Goal: Information Seeking & Learning: Learn about a topic

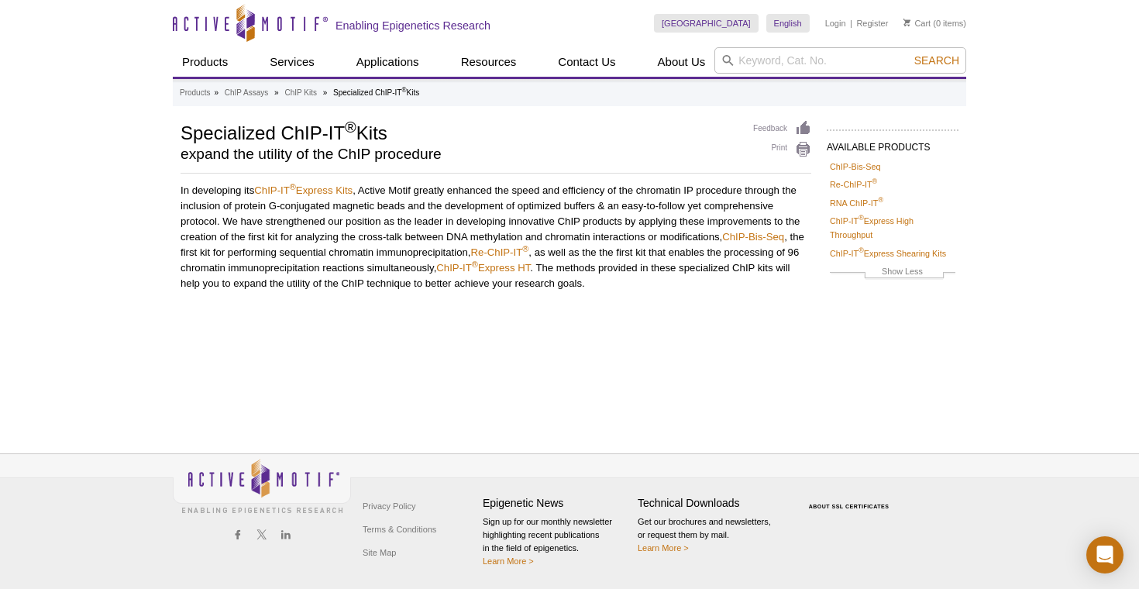
click at [998, 236] on div "Active Motif Logo Enabling Epigenetics Research 0 Search Skip to content Active…" at bounding box center [569, 294] width 1139 height 589
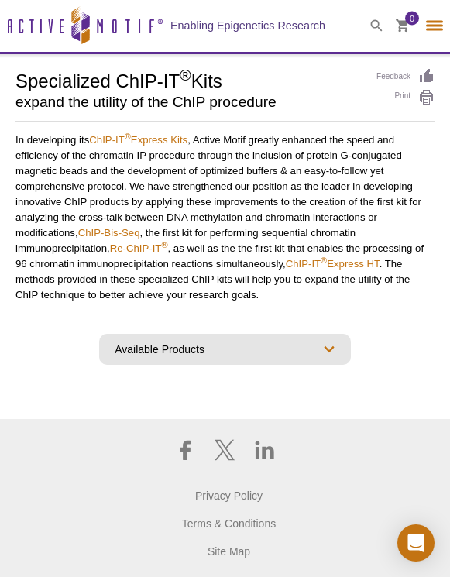
select select "[GEOGRAPHIC_DATA]"
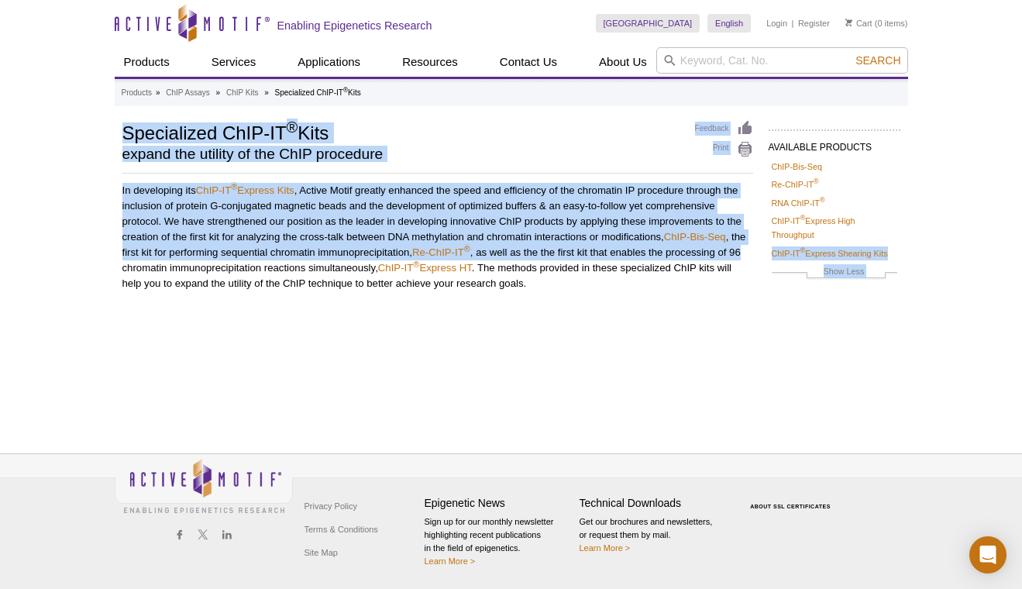
drag, startPoint x: 902, startPoint y: 246, endPoint x: 770, endPoint y: 258, distance: 133.0
click at [770, 258] on div "AVAILABLE PRODUCTS ChIP-Bis-Seq Re-ChIP-IT ® RNA ChIP-IT ® ChIP-IT ® Express Hi…" at bounding box center [512, 221] width 794 height 203
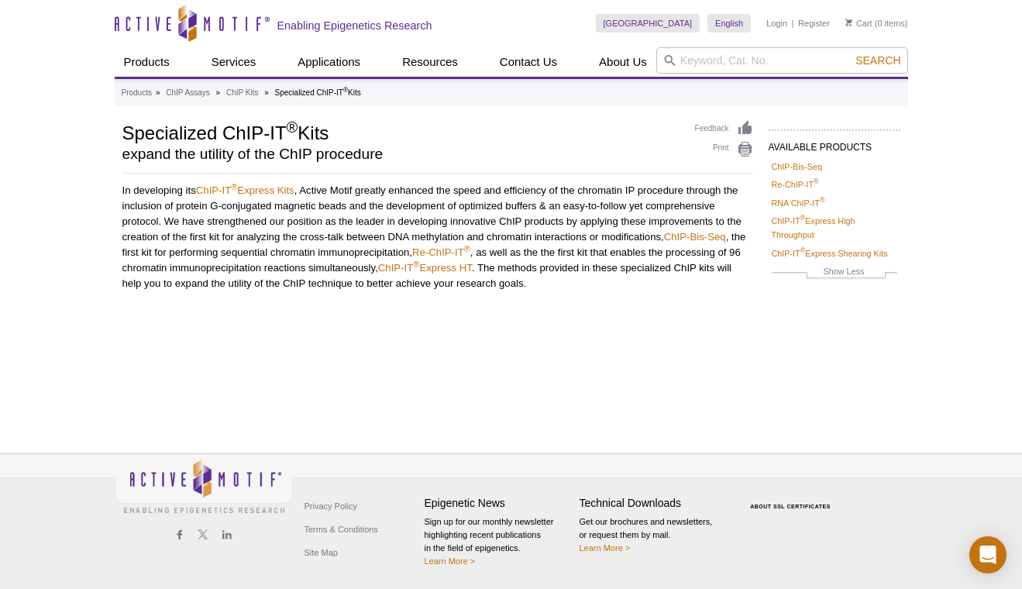
click at [770, 258] on li "ChIP-IT ® Express Shearing Kits" at bounding box center [835, 253] width 132 height 19
drag, startPoint x: 769, startPoint y: 256, endPoint x: 892, endPoint y: 248, distance: 123.5
click at [892, 248] on li "ChIP-IT ® Express Shearing Kits" at bounding box center [835, 253] width 132 height 19
copy link "ChIP-IT ® Express Shearing Kits"
click at [817, 257] on link "ChIP-IT ® Express Shearing Kits" at bounding box center [830, 253] width 116 height 14
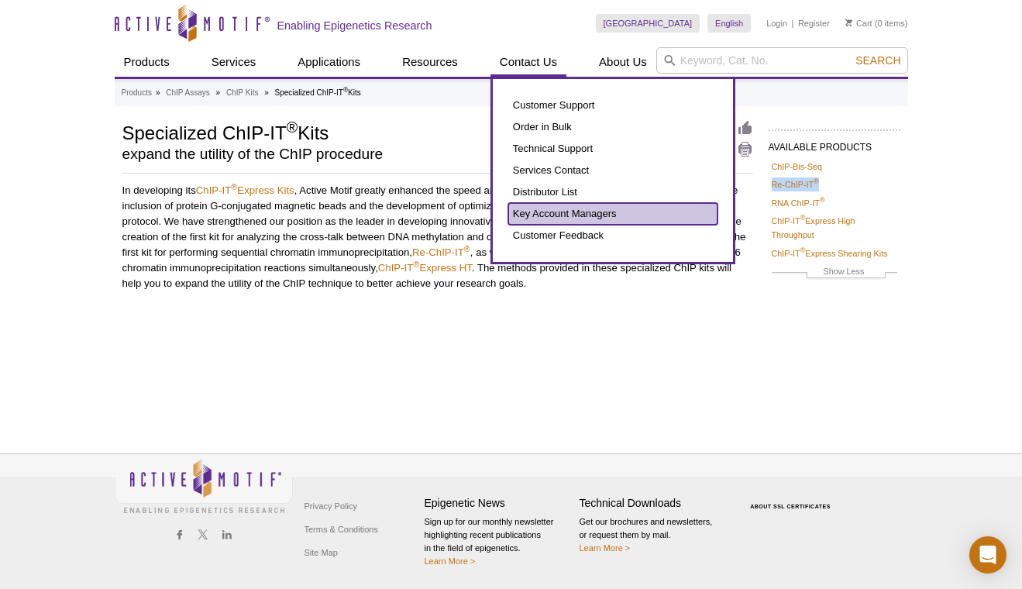
click at [577, 217] on link "Key Account Managers" at bounding box center [612, 214] width 209 height 22
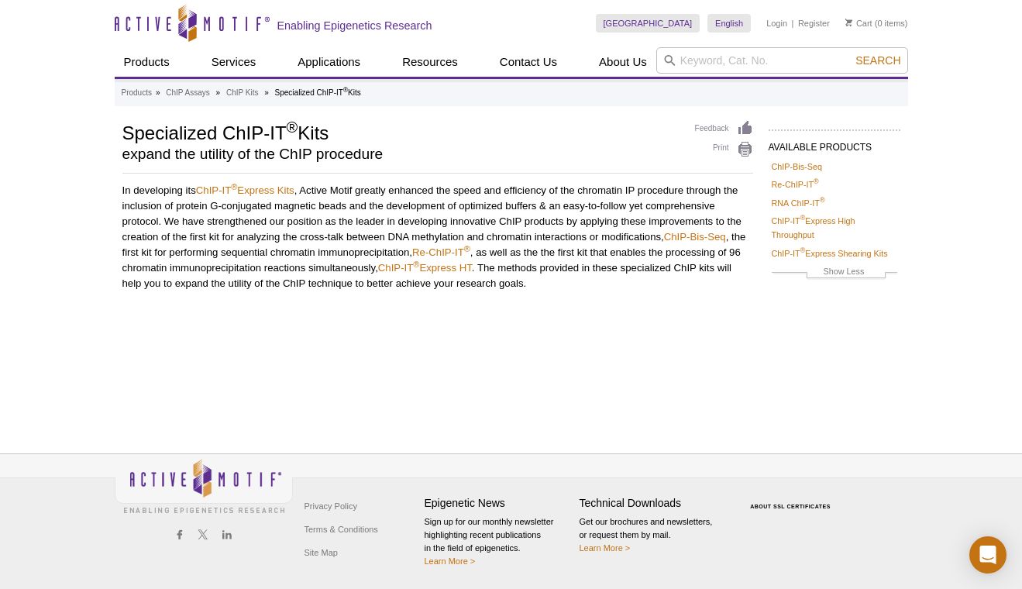
click at [46, 188] on div "Active Motif Logo Enabling Epigenetics Research 0 Search Skip to content Active…" at bounding box center [511, 294] width 1022 height 589
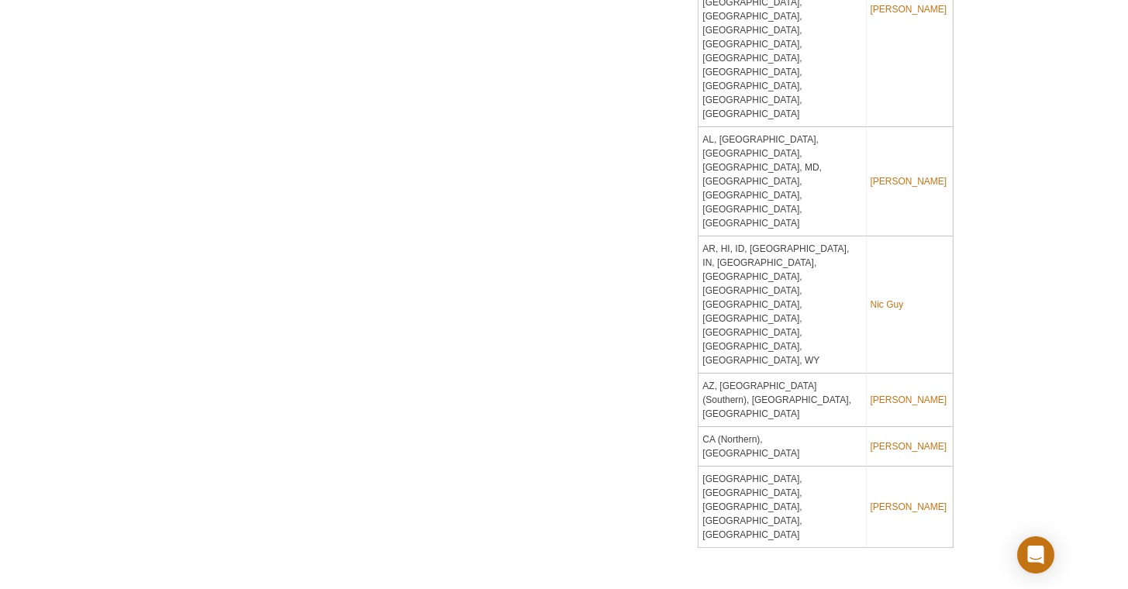
scroll to position [1166, 0]
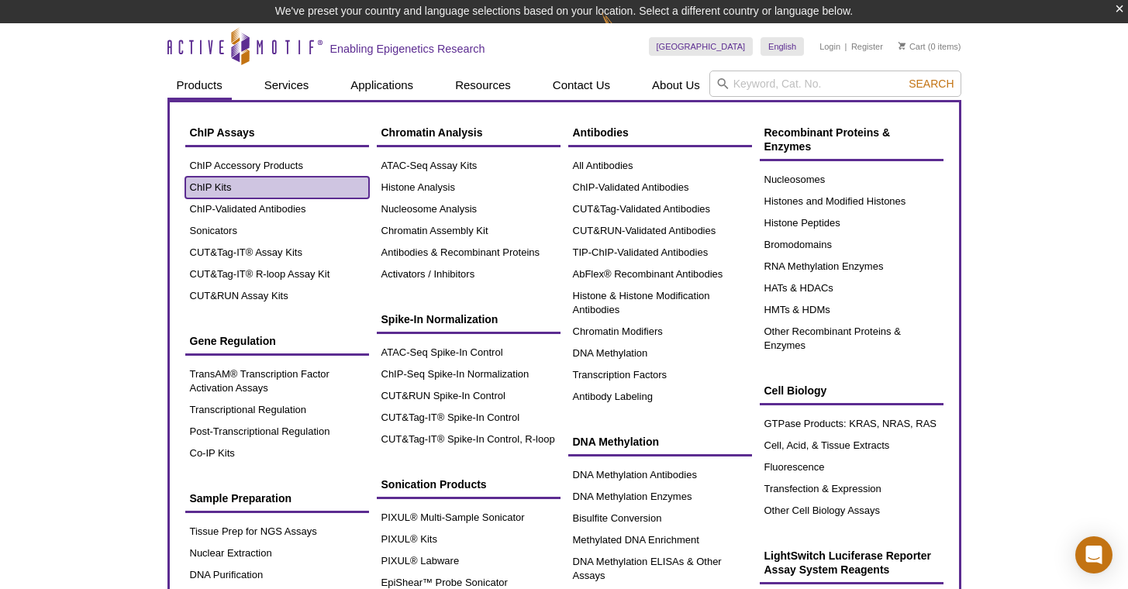
click at [244, 183] on link "ChIP Kits" at bounding box center [277, 188] width 184 height 22
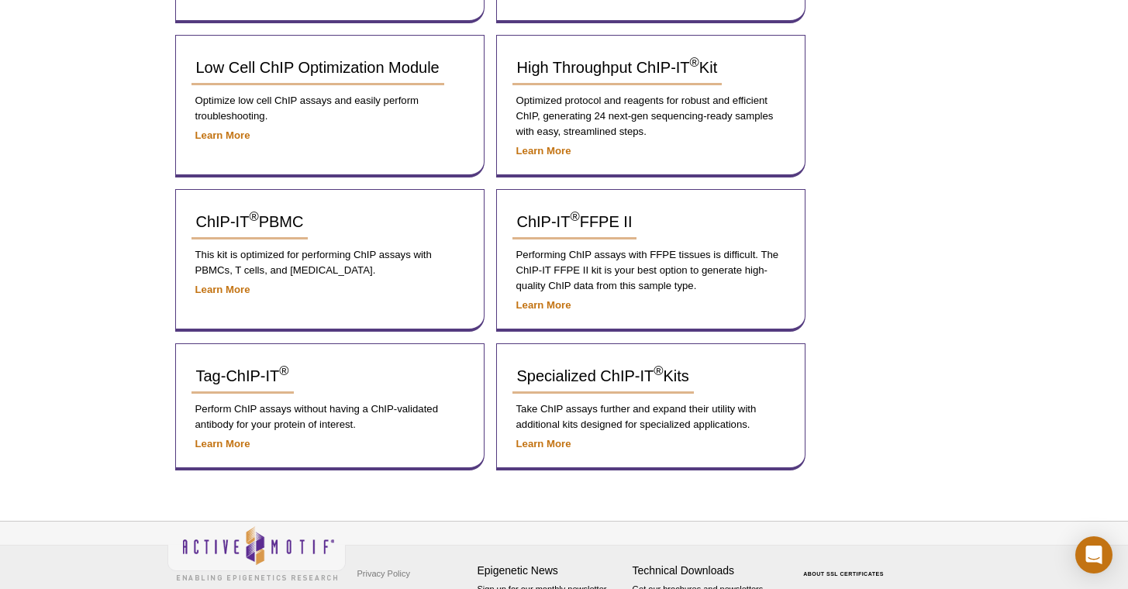
scroll to position [621, 0]
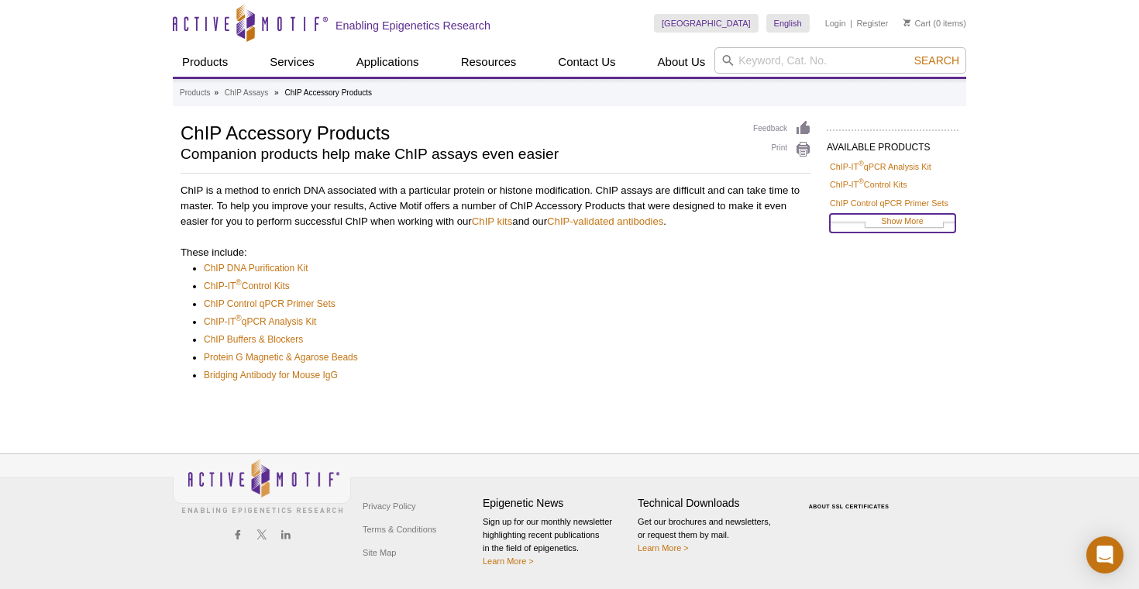
click at [854, 219] on link "Show More" at bounding box center [893, 223] width 126 height 18
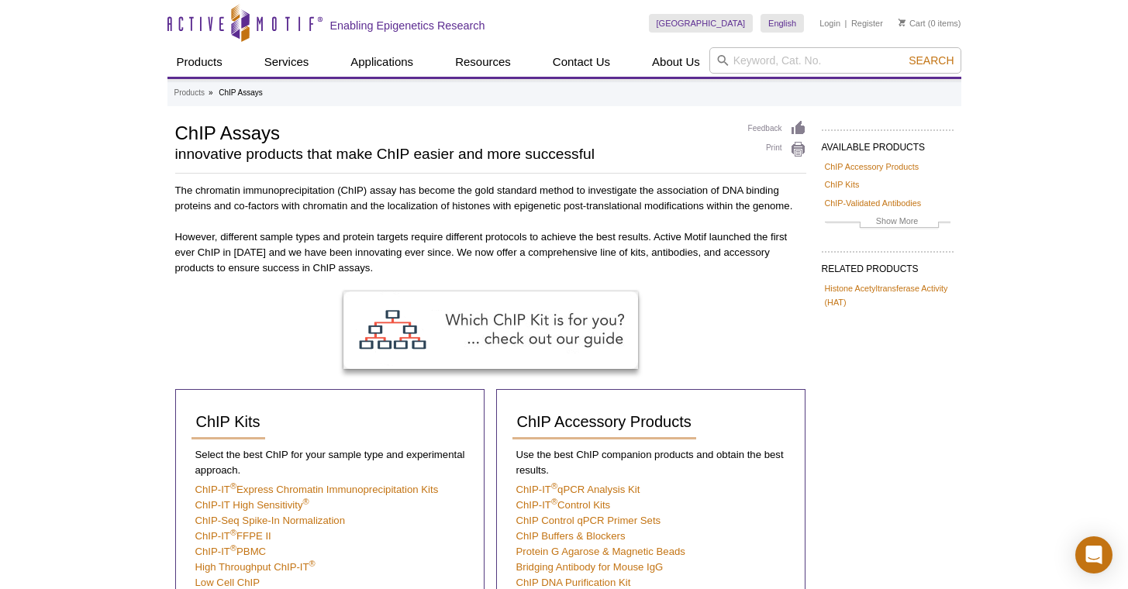
scroll to position [181, 0]
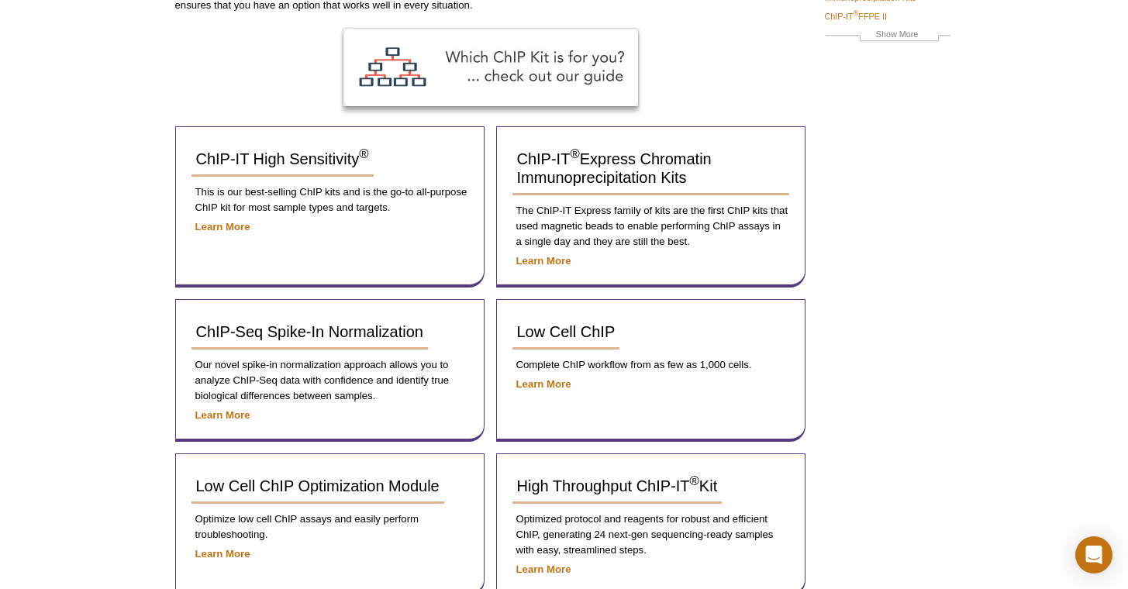
scroll to position [687, 0]
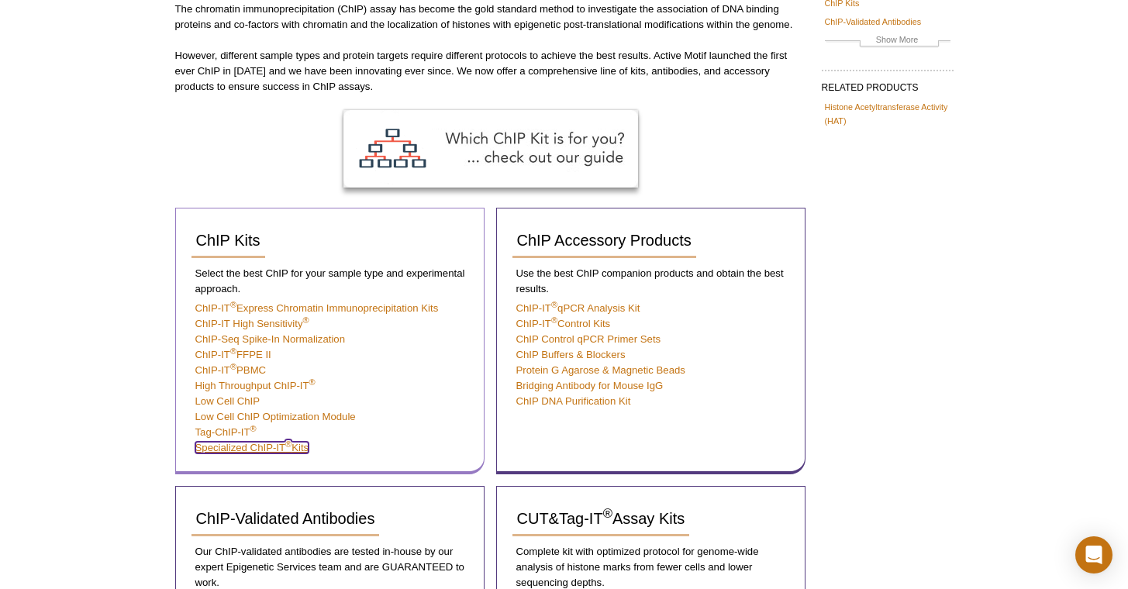
click at [262, 451] on link "Specialized ChIP-IT ® Kits" at bounding box center [252, 448] width 114 height 12
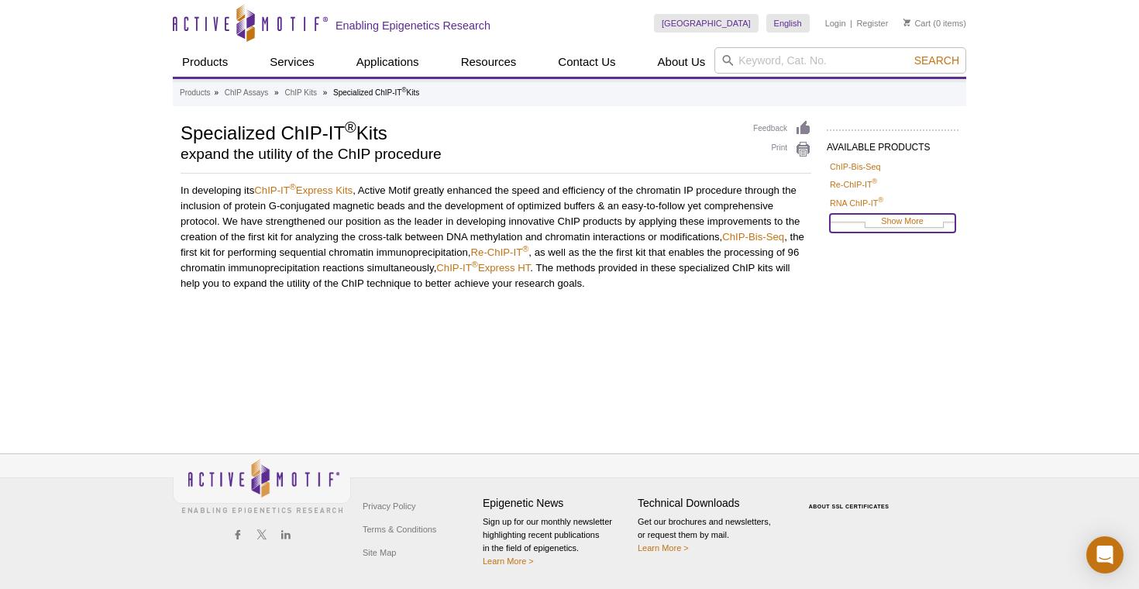
click at [898, 221] on link "Show More" at bounding box center [893, 223] width 126 height 18
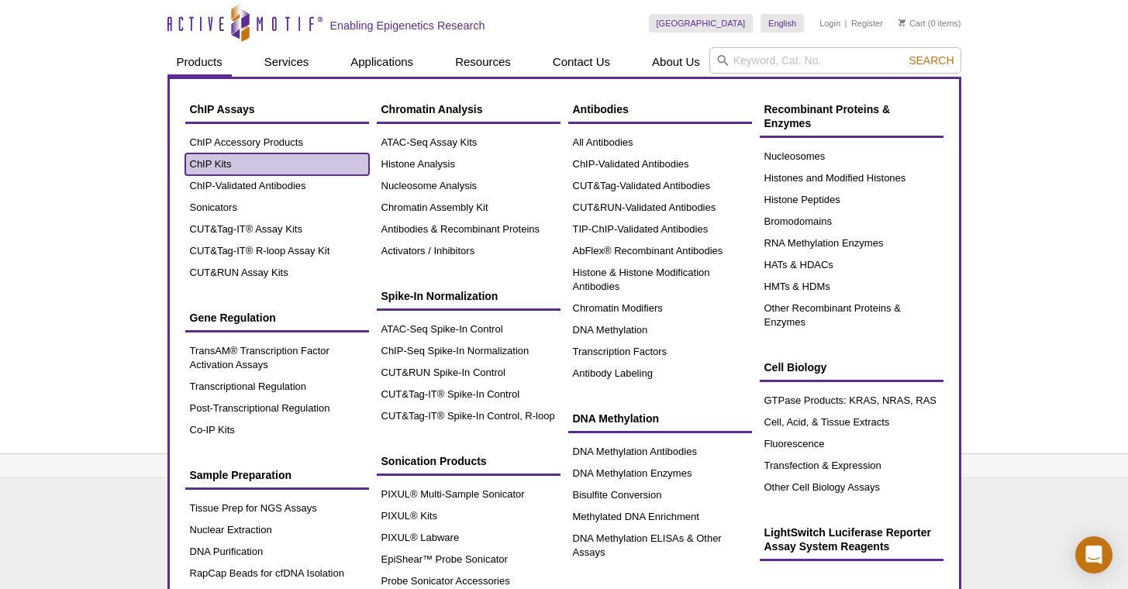
click at [236, 171] on link "ChIP Kits" at bounding box center [277, 164] width 184 height 22
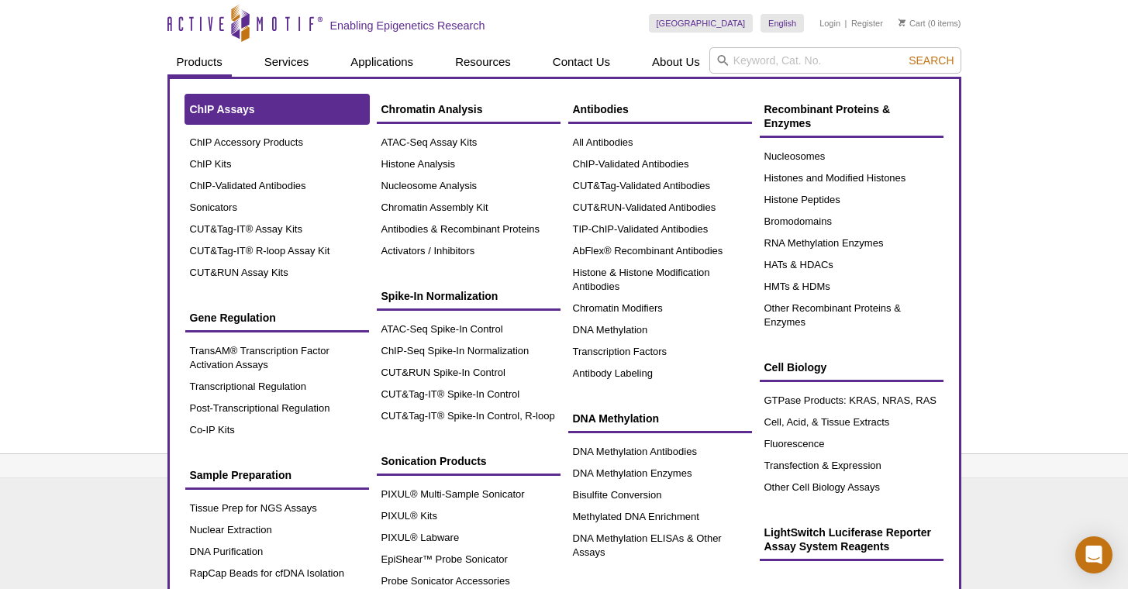
click at [231, 108] on span "ChIP Assays" at bounding box center [222, 109] width 65 height 12
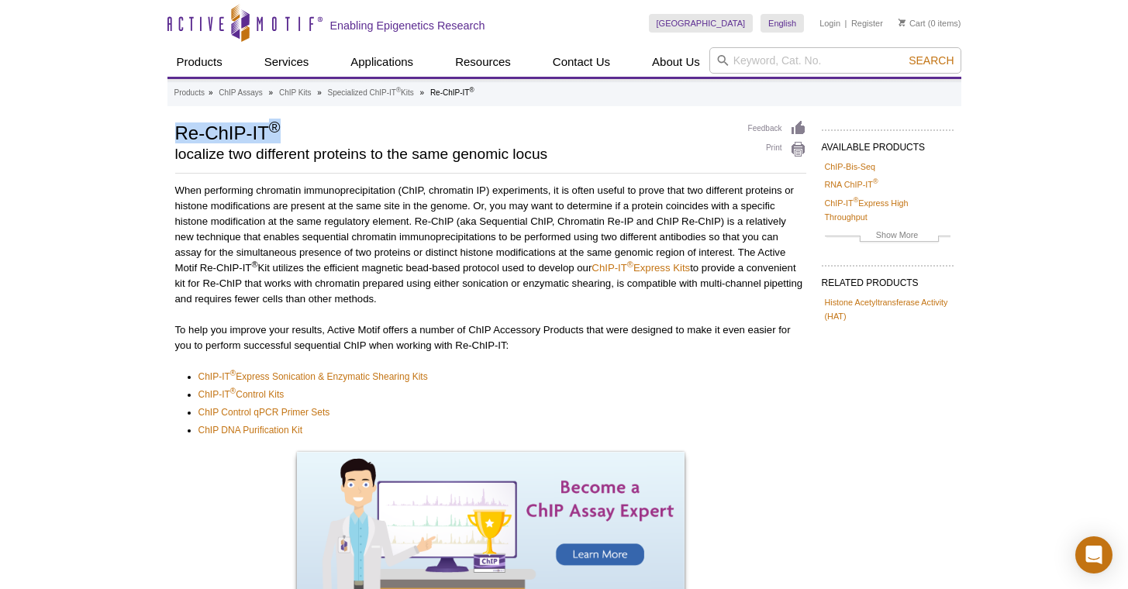
drag, startPoint x: 180, startPoint y: 129, endPoint x: 305, endPoint y: 129, distance: 124.8
click at [305, 129] on div "Active Motif Logo Enabling Epigenetics Research 0 Search Skip to content Active…" at bounding box center [564, 478] width 1128 height 956
copy h1 "Re-ChIP-IT ®"
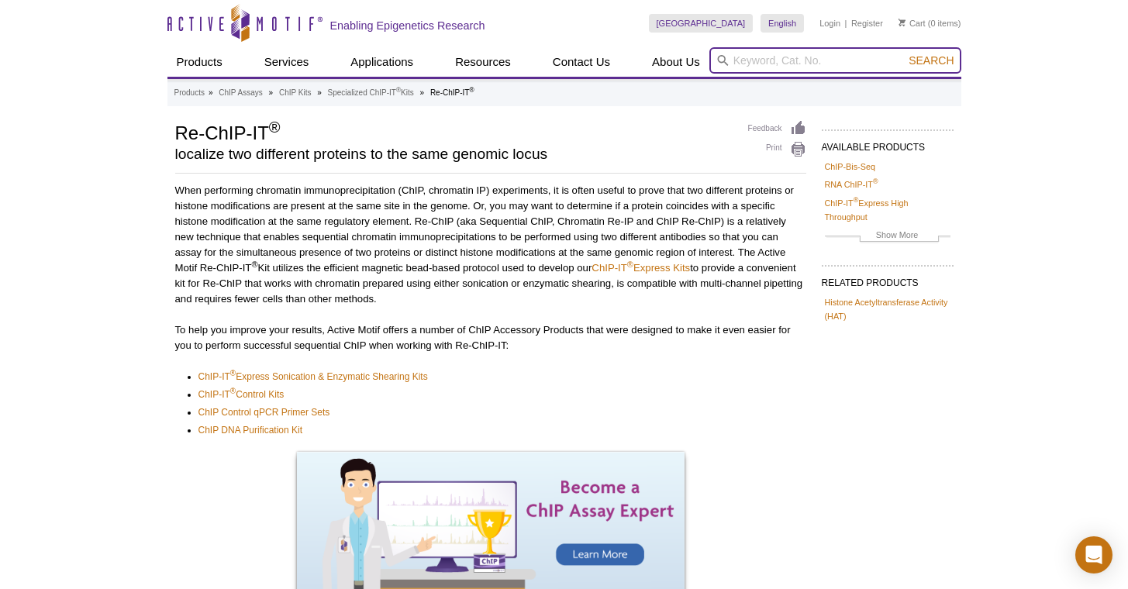
click at [780, 60] on input "search" at bounding box center [835, 60] width 252 height 26
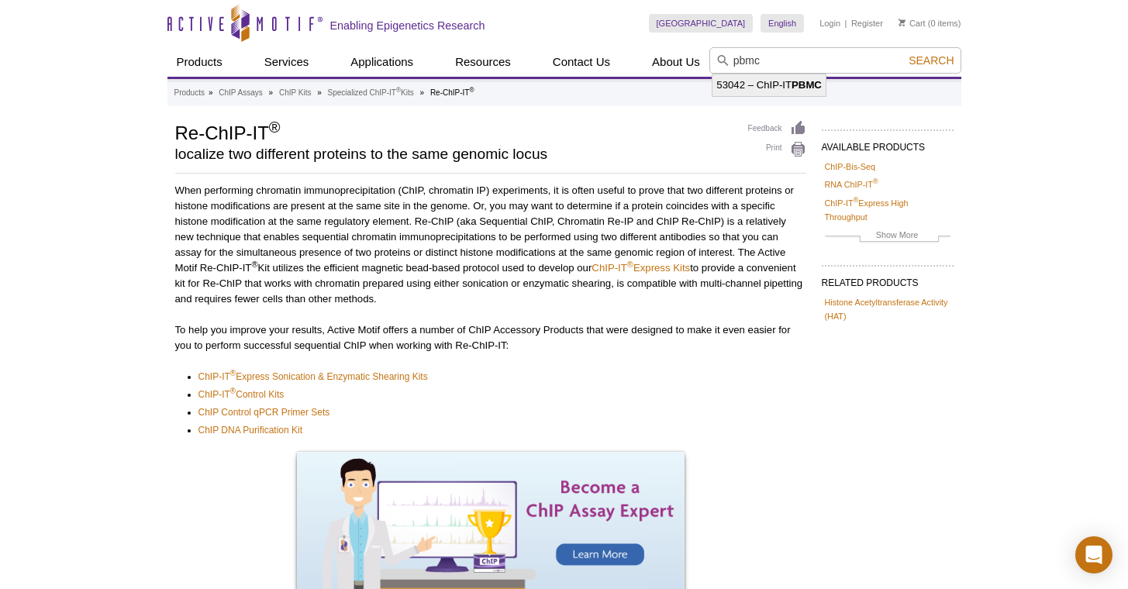
click at [788, 78] on li "53042 – ChIP-IT PBMC" at bounding box center [768, 85] width 113 height 22
type input "53042 – ChIP-IT PBMC"
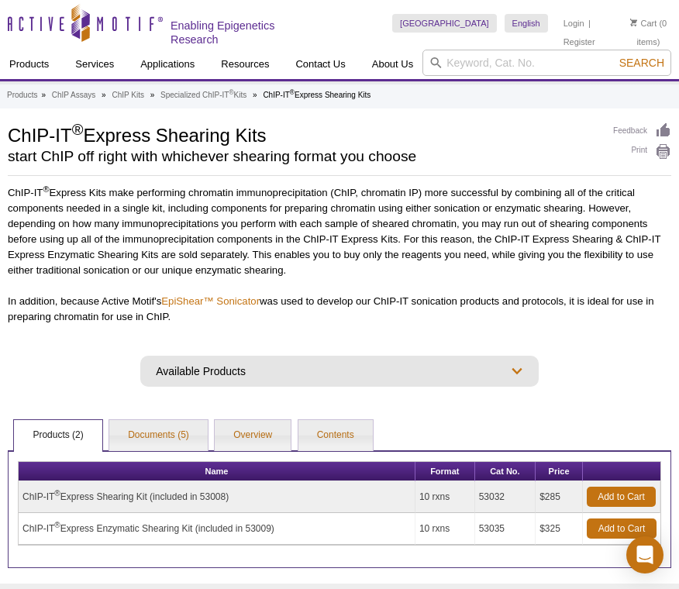
drag, startPoint x: 12, startPoint y: 134, endPoint x: 267, endPoint y: 134, distance: 254.2
click at [267, 134] on h1 "ChIP-IT ® Express Shearing Kits" at bounding box center [303, 133] width 590 height 23
drag, startPoint x: 298, startPoint y: 134, endPoint x: 90, endPoint y: 134, distance: 207.7
click at [90, 134] on h1 "ChIP-IT ® Express Shearing Kits" at bounding box center [303, 133] width 590 height 23
copy h1 "Express Shearing Kits"
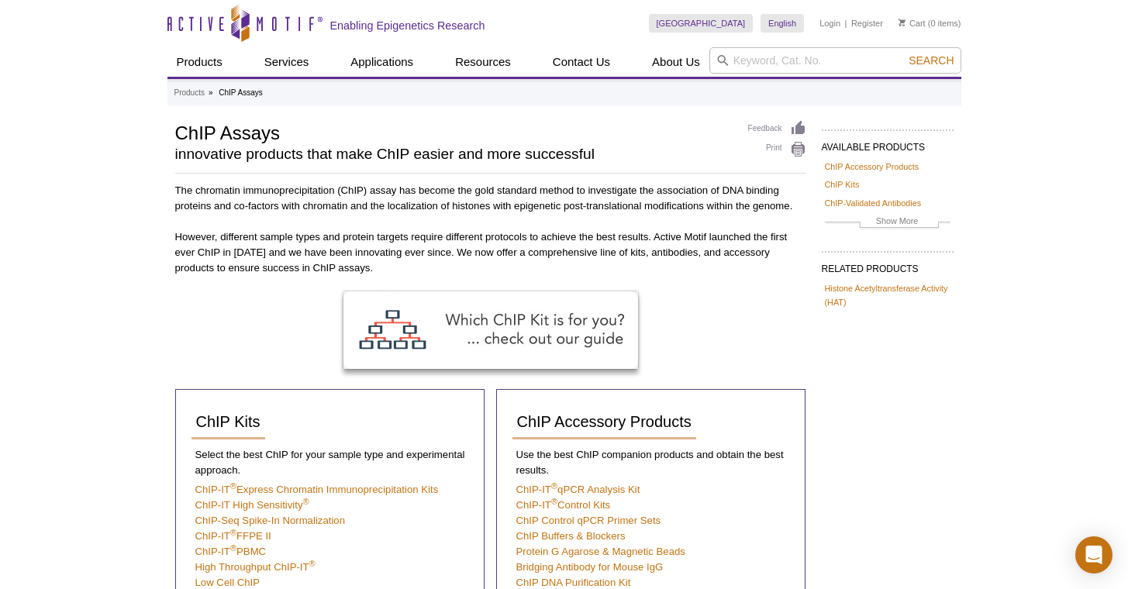
select select "[GEOGRAPHIC_DATA]"
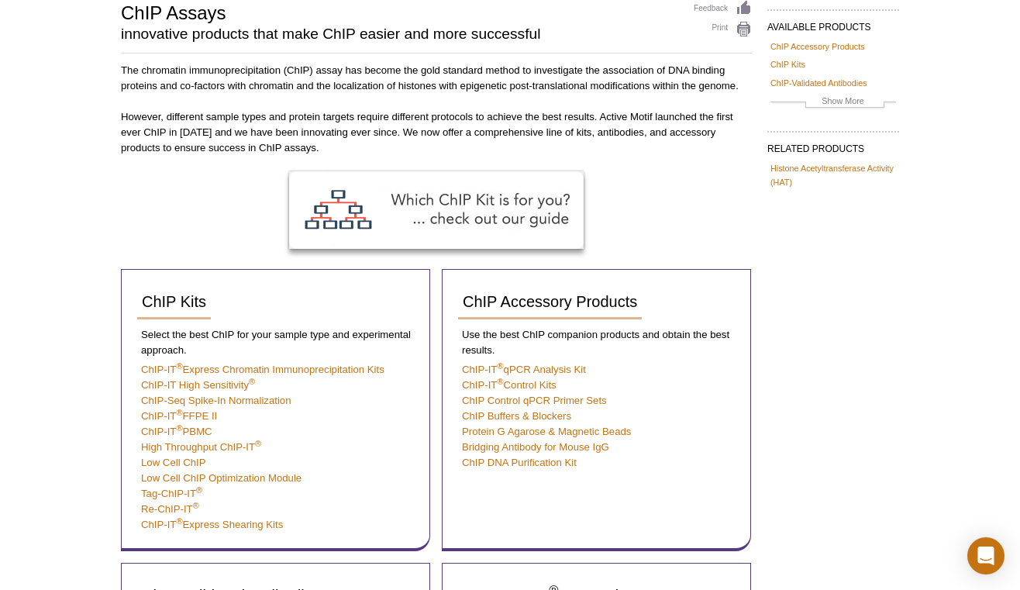
scroll to position [203, 0]
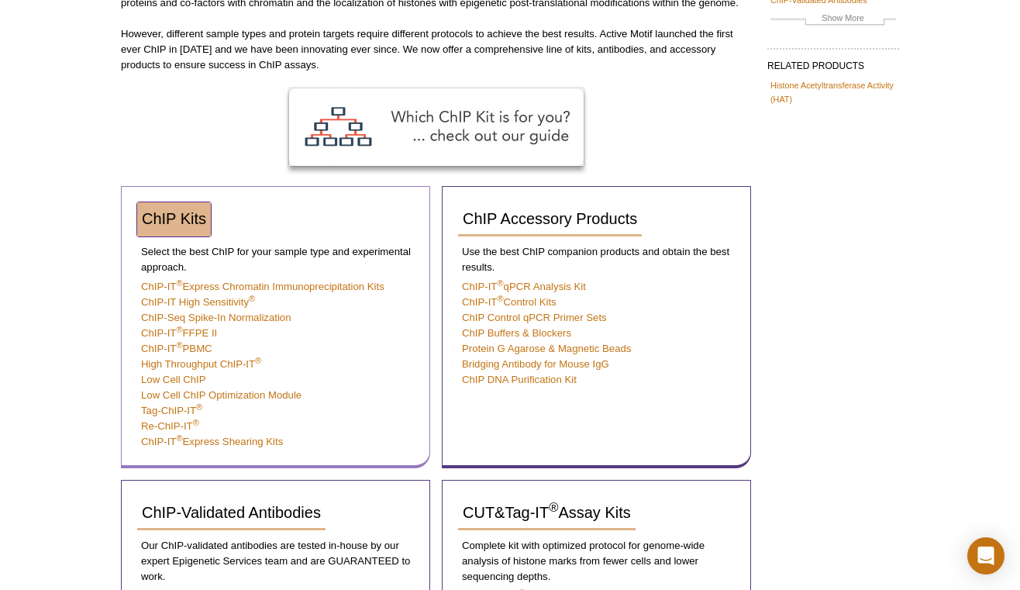
click at [166, 217] on span "ChIP Kits" at bounding box center [174, 218] width 64 height 17
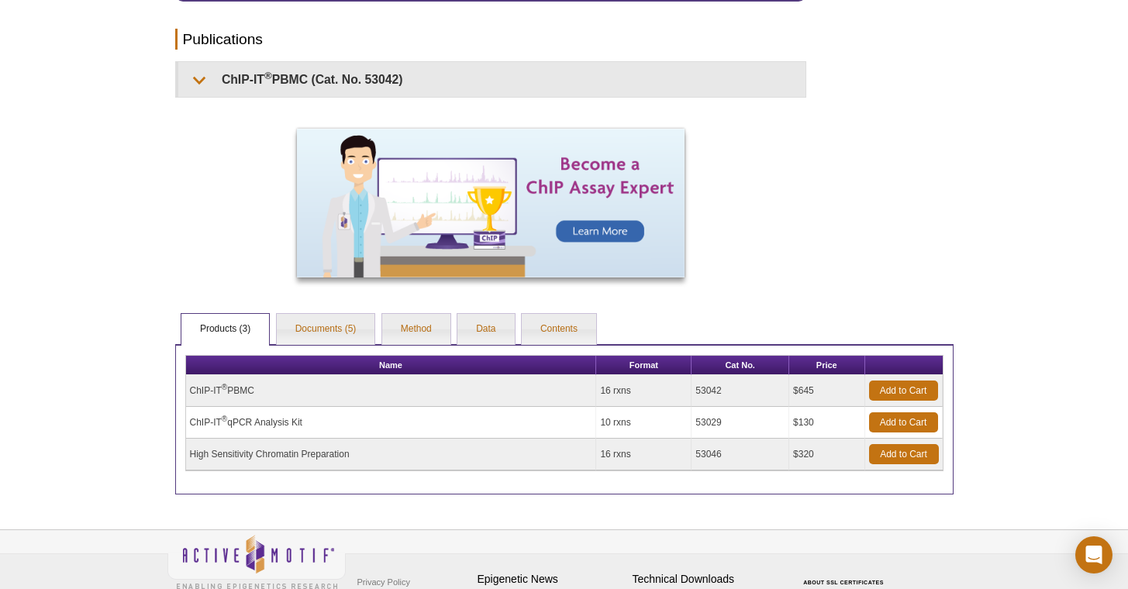
scroll to position [1021, 0]
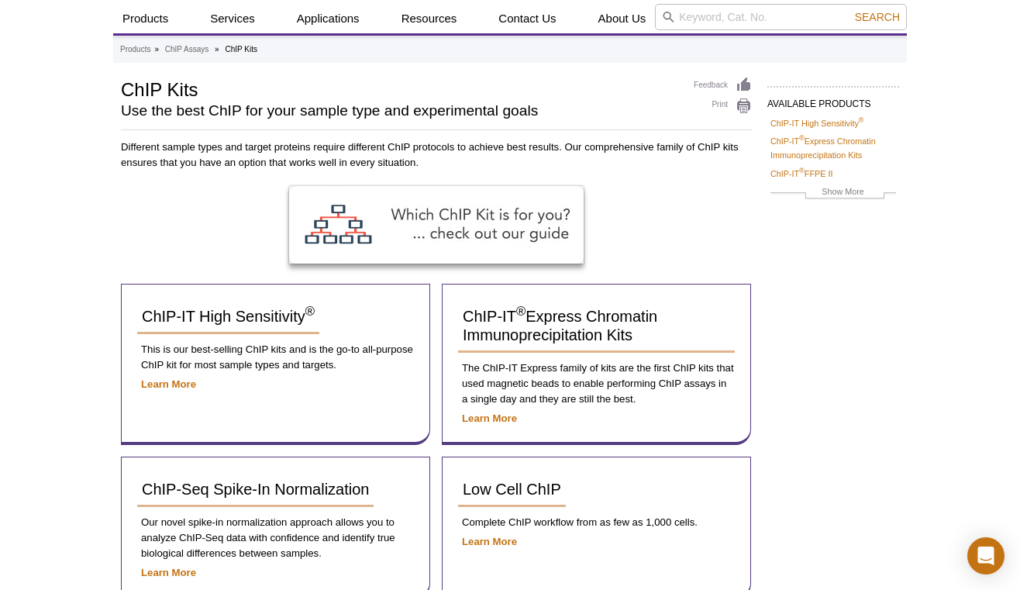
scroll to position [174, 0]
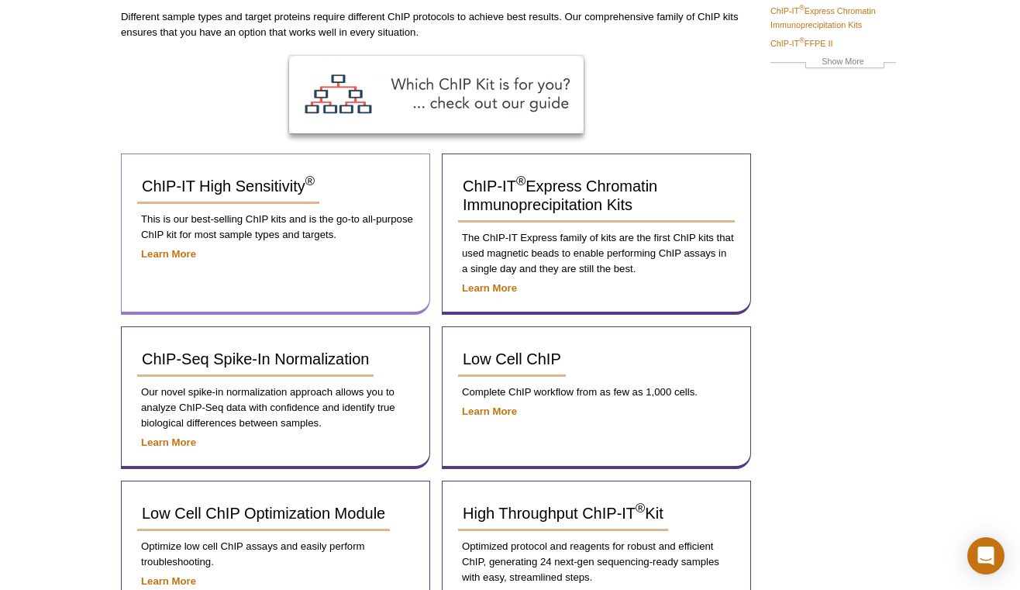
click at [121, 287] on div "ChIP-IT High Sensitivity ® This is our best-selling ChIP kits and is the go-to …" at bounding box center [275, 233] width 309 height 161
click at [76, 169] on div "Active Motif Logo Enabling Epigenetics Research 0 Search Skip to content Active…" at bounding box center [510, 533] width 1020 height 1414
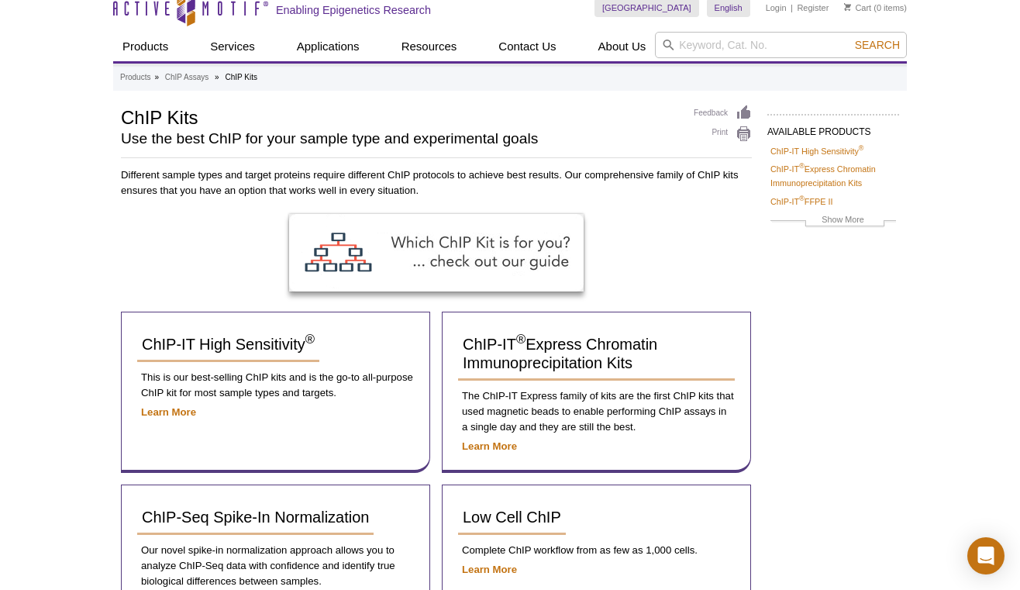
scroll to position [0, 0]
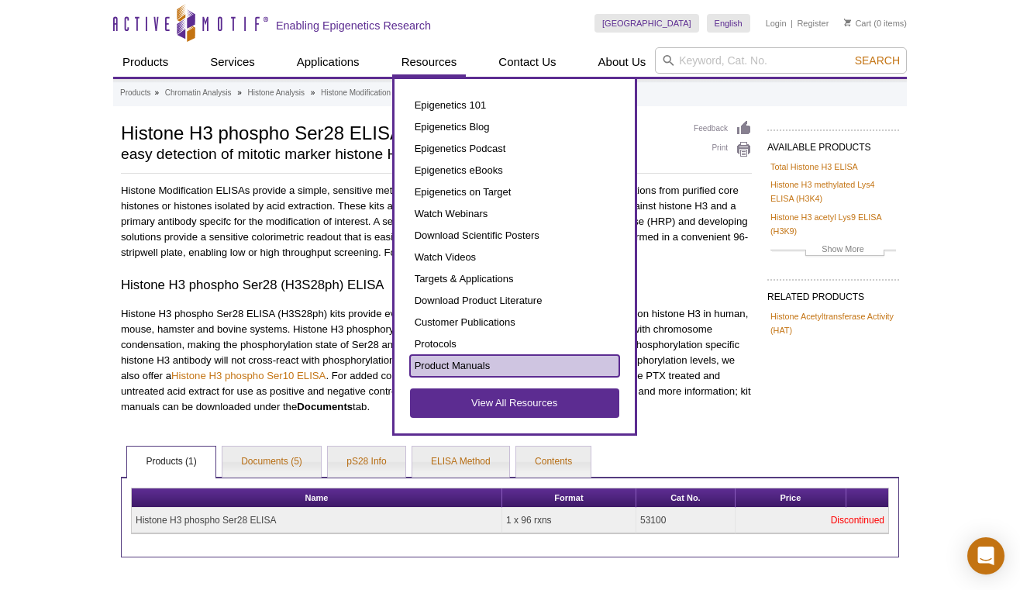
click at [455, 355] on link "Product Manuals" at bounding box center [514, 366] width 209 height 22
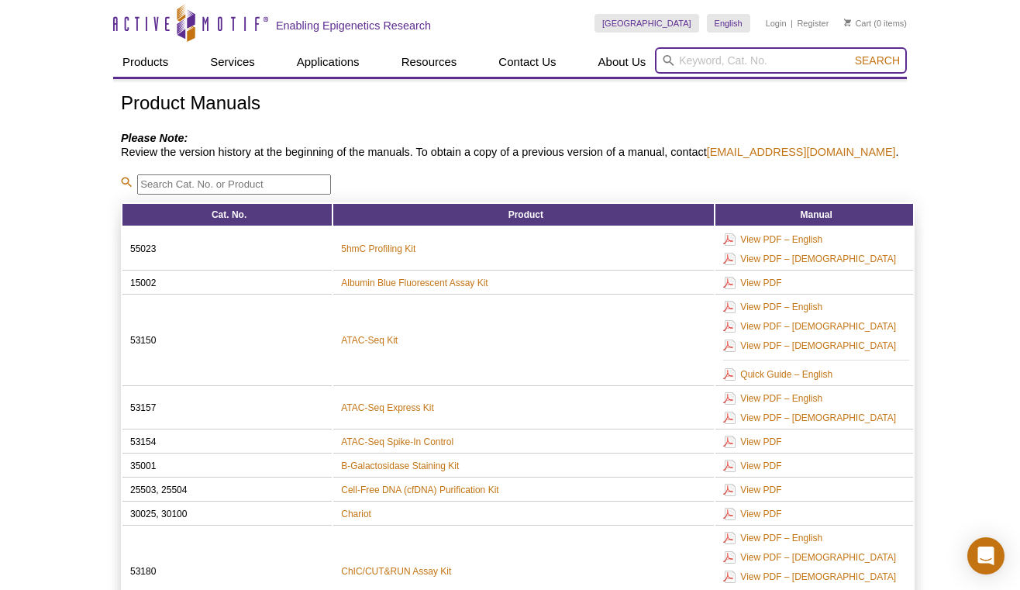
click at [720, 68] on input "search" at bounding box center [781, 60] width 252 height 26
type input "53018"
click at [850, 53] on button "Search" at bounding box center [877, 60] width 54 height 14
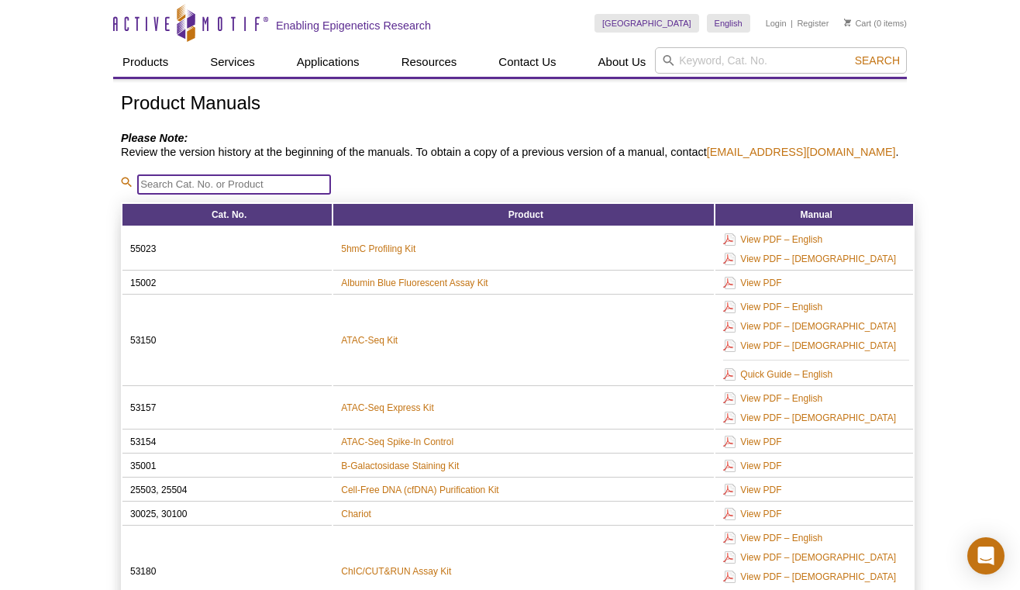
click at [298, 181] on input "search" at bounding box center [234, 184] width 194 height 20
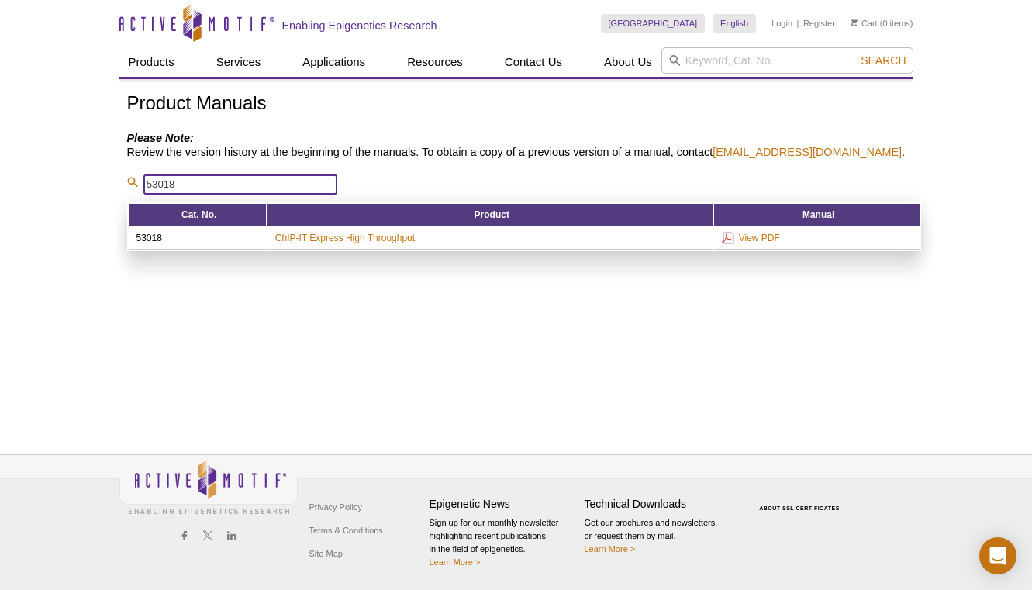
type input "53018"
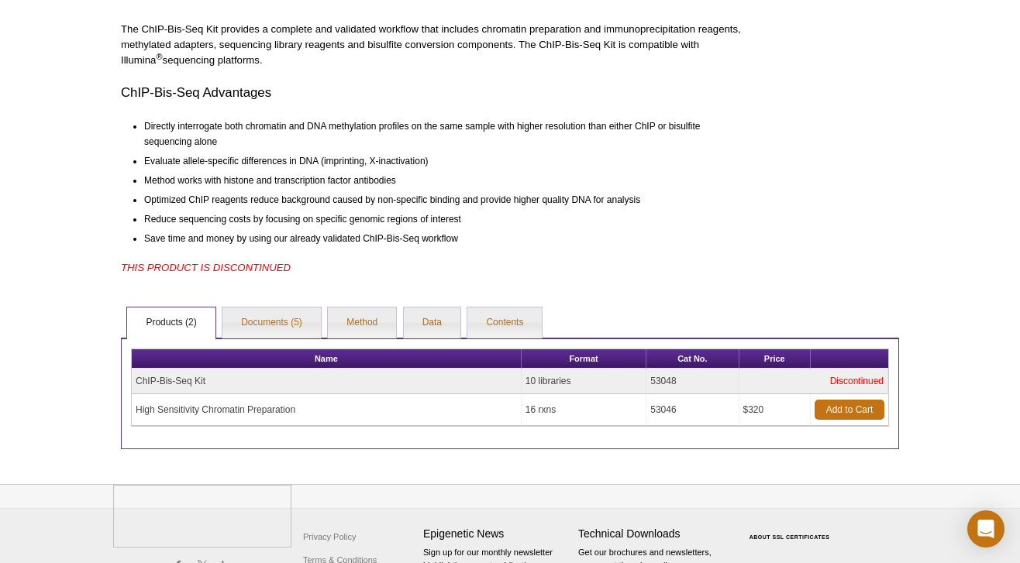
scroll to position [490, 0]
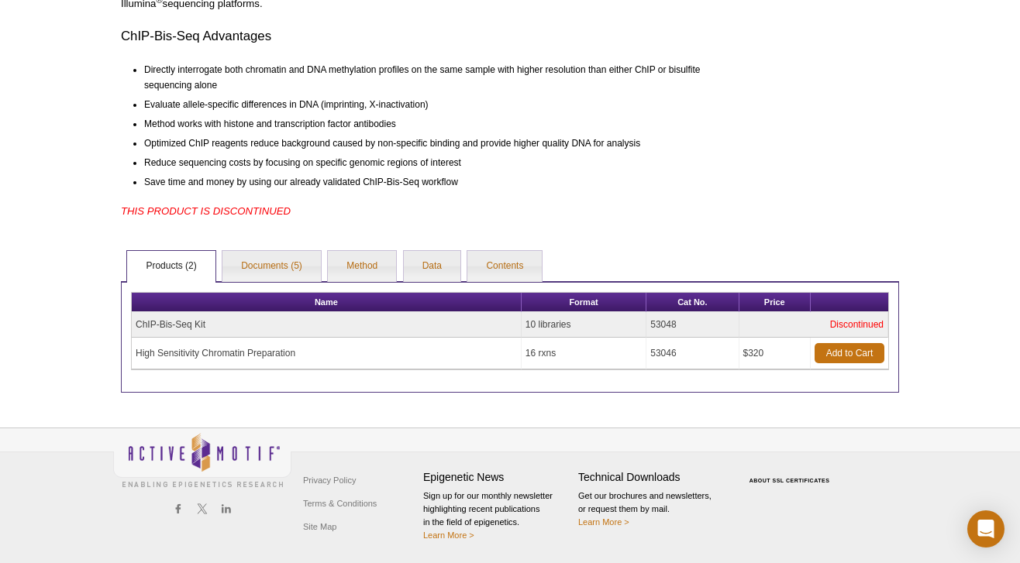
click at [664, 325] on td "53048" at bounding box center [692, 325] width 92 height 26
copy td "53048"
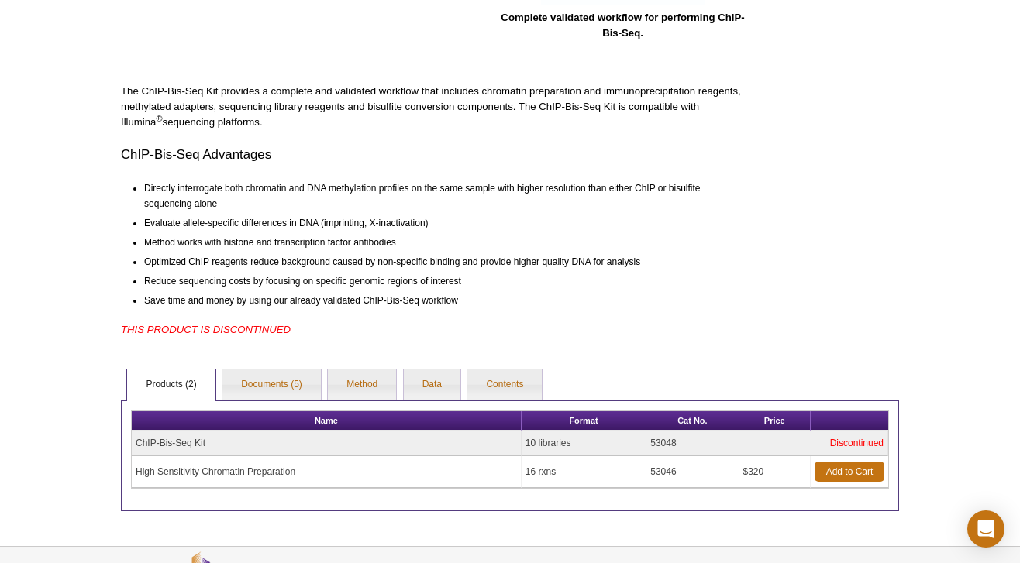
scroll to position [0, 0]
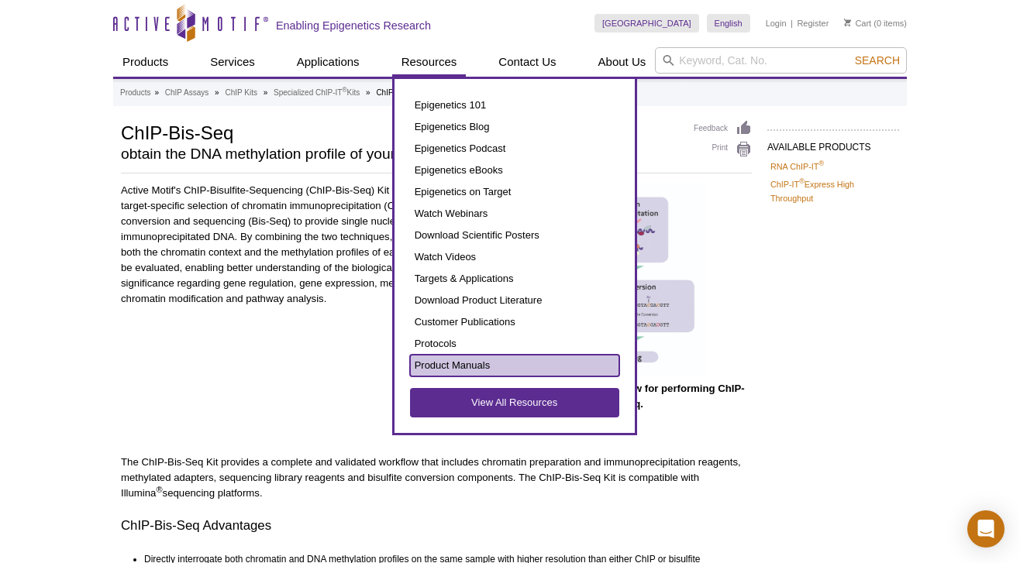
click at [484, 369] on link "Product Manuals" at bounding box center [514, 366] width 209 height 22
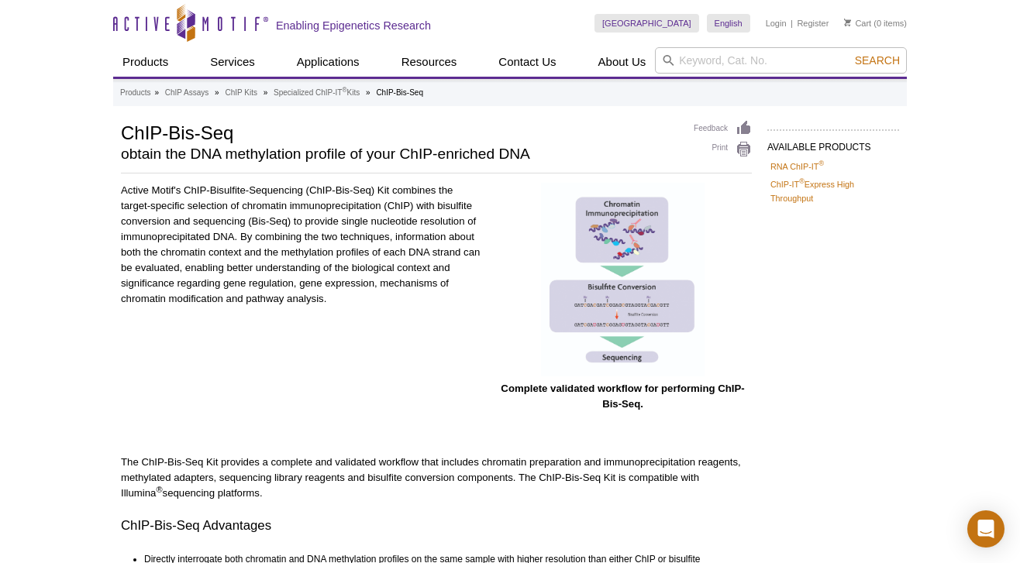
click at [900, 290] on div "AVAILABLE PRODUCTS RNA ChIP-IT ® ChIP-IT ® Express High Throughput Available Pr…" at bounding box center [510, 501] width 794 height 763
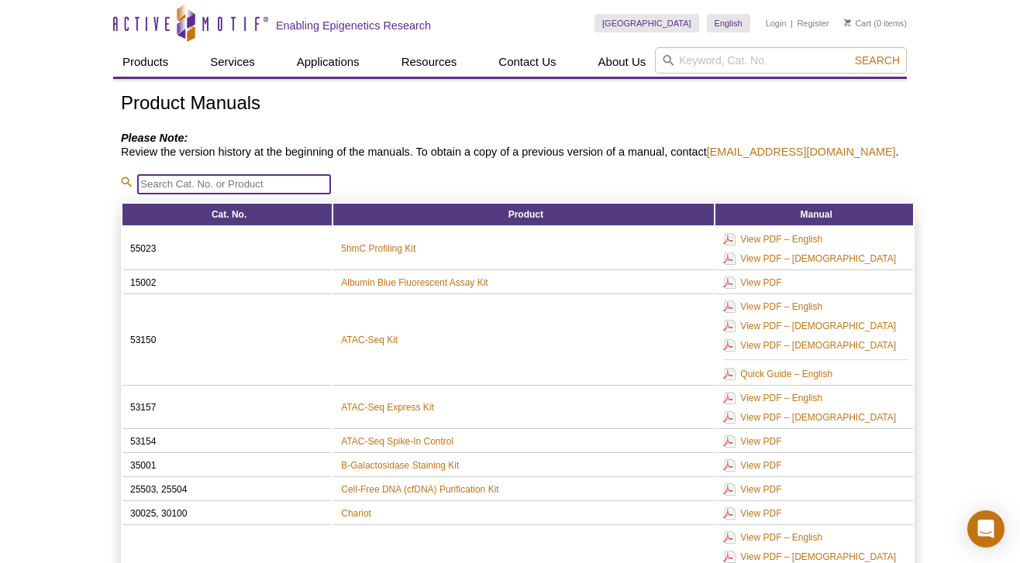
click at [241, 191] on input "search" at bounding box center [234, 184] width 194 height 20
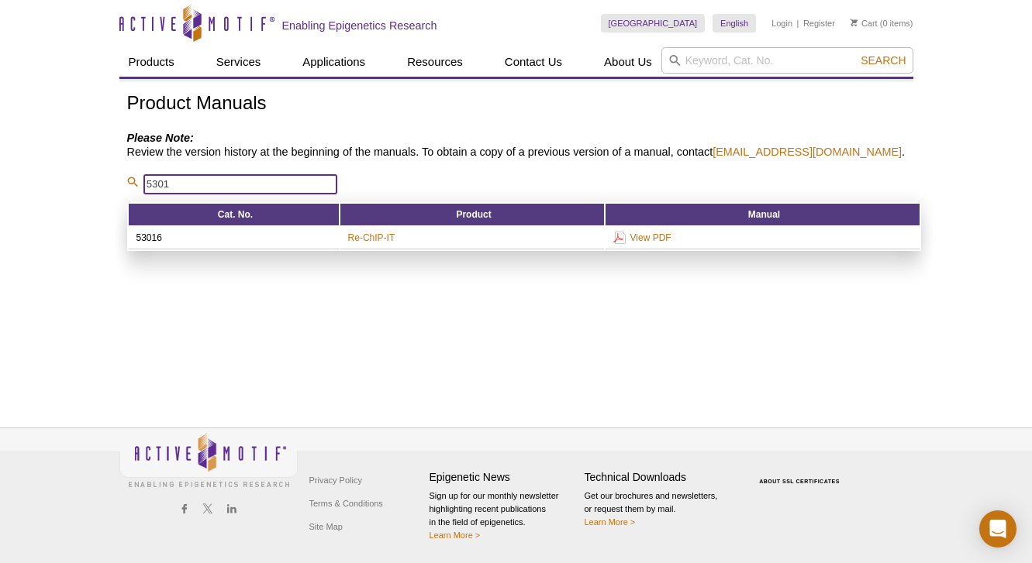
type input "5301"
click at [385, 287] on div "Product Manuals Please Note: Review the version history at the beginning of the…" at bounding box center [523, 236] width 809 height 314
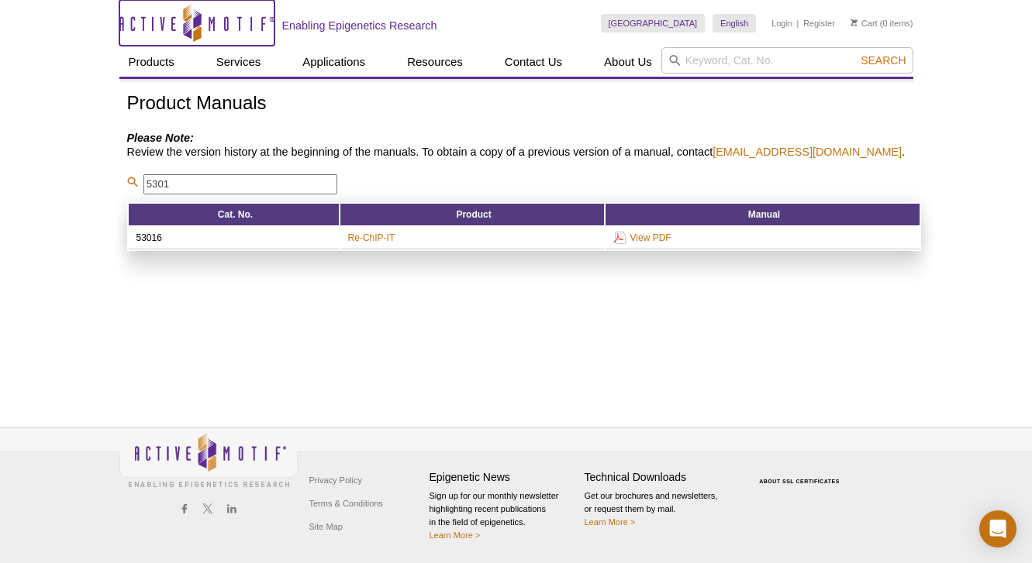
click at [175, 29] on icon at bounding box center [192, 24] width 146 height 14
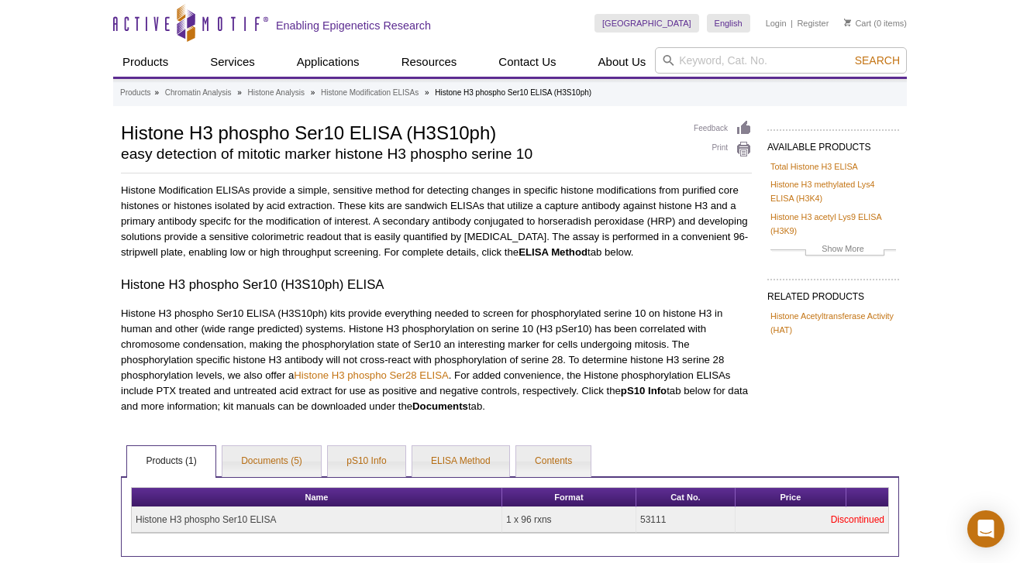
click at [75, 319] on div "Active Motif Logo Enabling Epigenetics Research 0 Search Skip to content Active…" at bounding box center [510, 364] width 1020 height 728
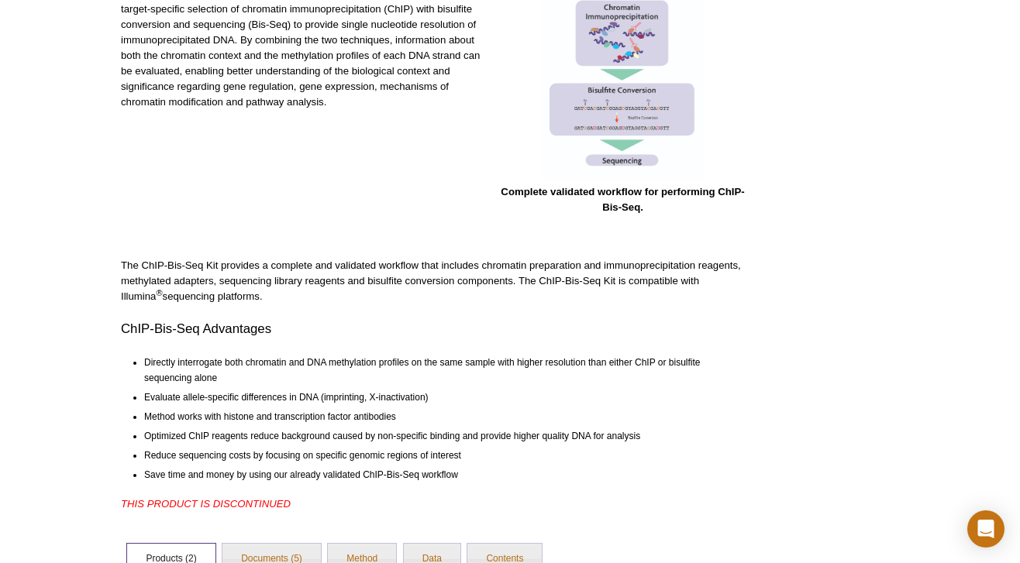
scroll to position [471, 0]
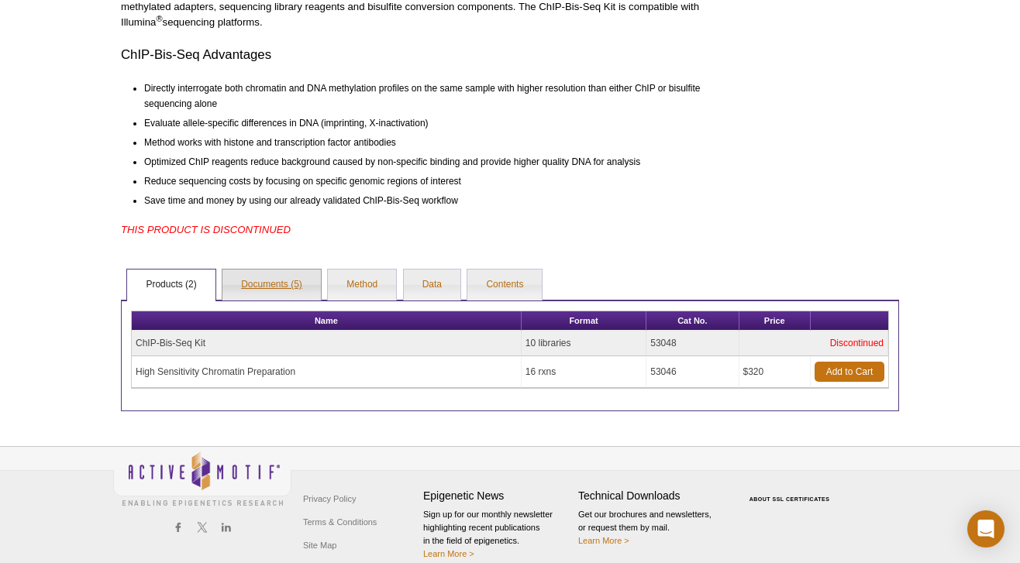
click at [286, 277] on link "Documents (5)" at bounding box center [271, 285] width 98 height 31
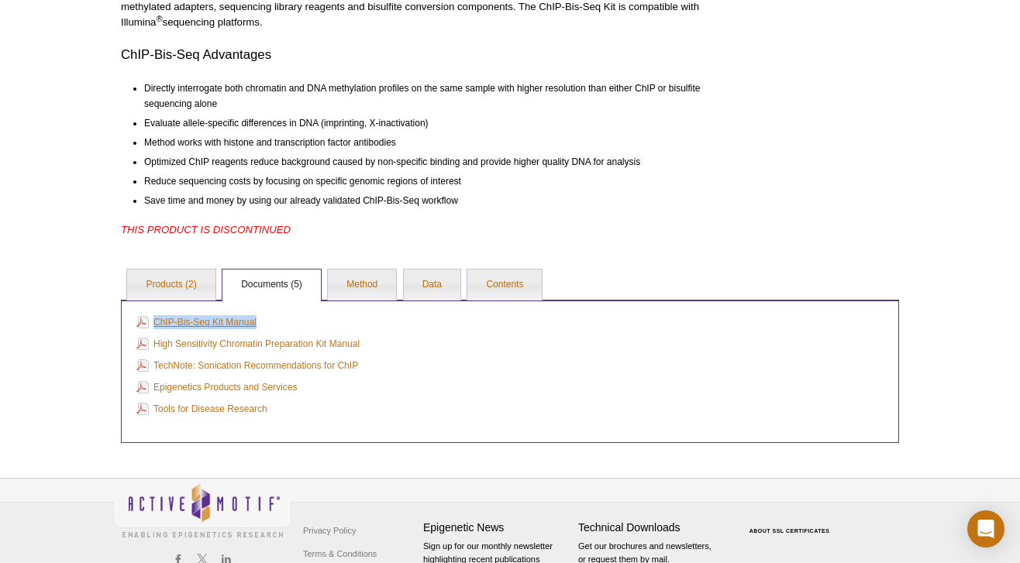
drag, startPoint x: 264, startPoint y: 319, endPoint x: 155, endPoint y: 325, distance: 108.6
click at [155, 325] on td "ChIP-Bis-Seq Kit Manual" at bounding box center [510, 322] width 755 height 20
copy link "ChIP-Bis-Seq Kit Manual"
drag, startPoint x: 376, startPoint y: 336, endPoint x: 255, endPoint y: 345, distance: 121.3
click at [255, 345] on td "High Sensitivity Chromatin Preparation Kit Manual" at bounding box center [510, 344] width 755 height 20
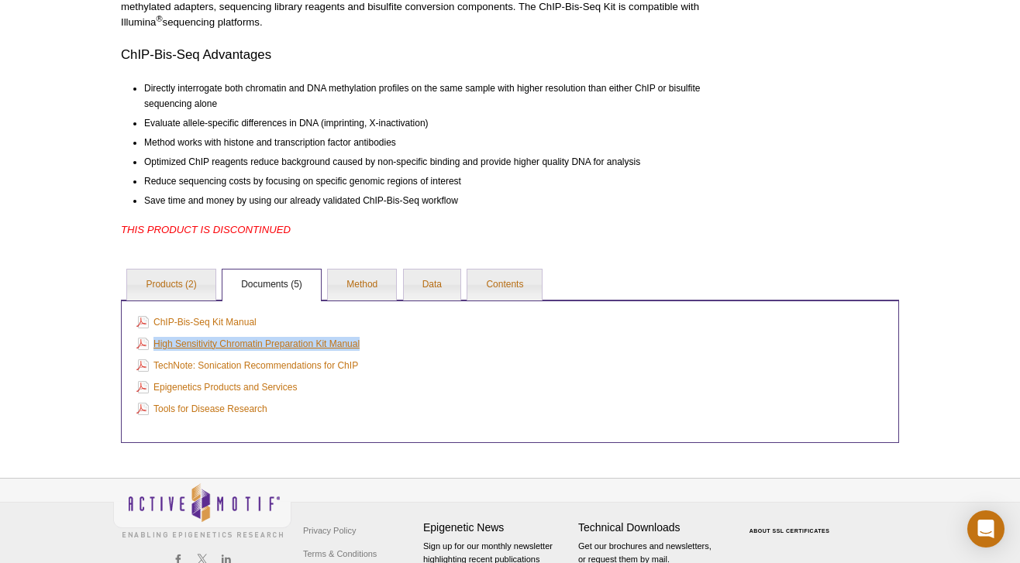
drag, startPoint x: 370, startPoint y: 338, endPoint x: 150, endPoint y: 346, distance: 221.0
click at [153, 346] on td "High Sensitivity Chromatin Preparation Kit Manual" at bounding box center [510, 344] width 755 height 20
copy link "High Sensitivity Chromatin Preparation Kit Manual"
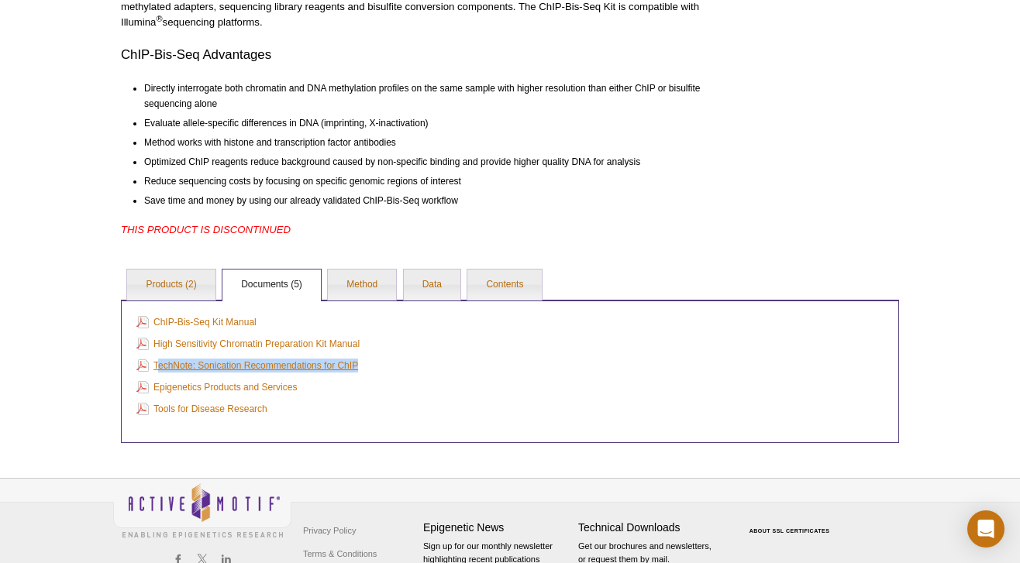
drag, startPoint x: 361, startPoint y: 360, endPoint x: 156, endPoint y: 366, distance: 205.5
click at [156, 366] on td "TechNote: Sonication Recommendations for ChIP" at bounding box center [510, 366] width 755 height 20
copy link "echNote: Sonication Recommendations for ChIP"
click at [374, 388] on td "Epigenetics Products and Services" at bounding box center [510, 387] width 755 height 20
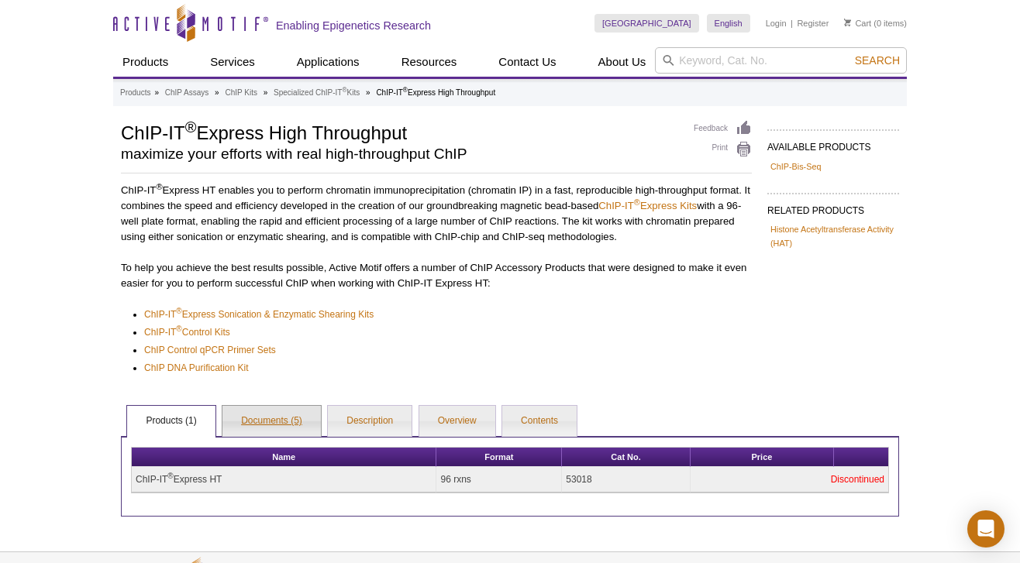
click at [253, 408] on link "Documents (5)" at bounding box center [271, 421] width 98 height 31
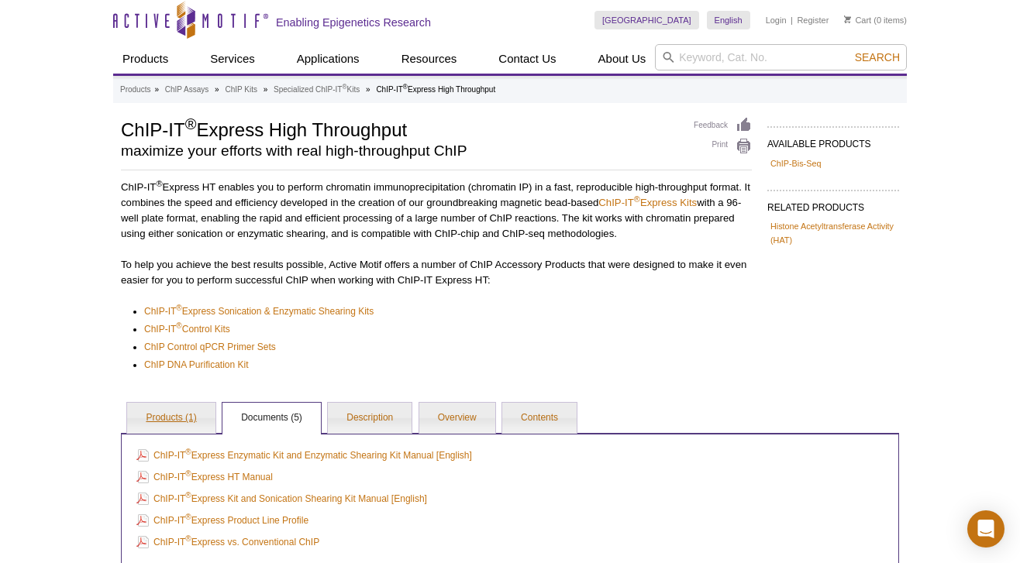
scroll to position [4, 0]
click at [176, 416] on link "Products (1)" at bounding box center [171, 417] width 88 height 31
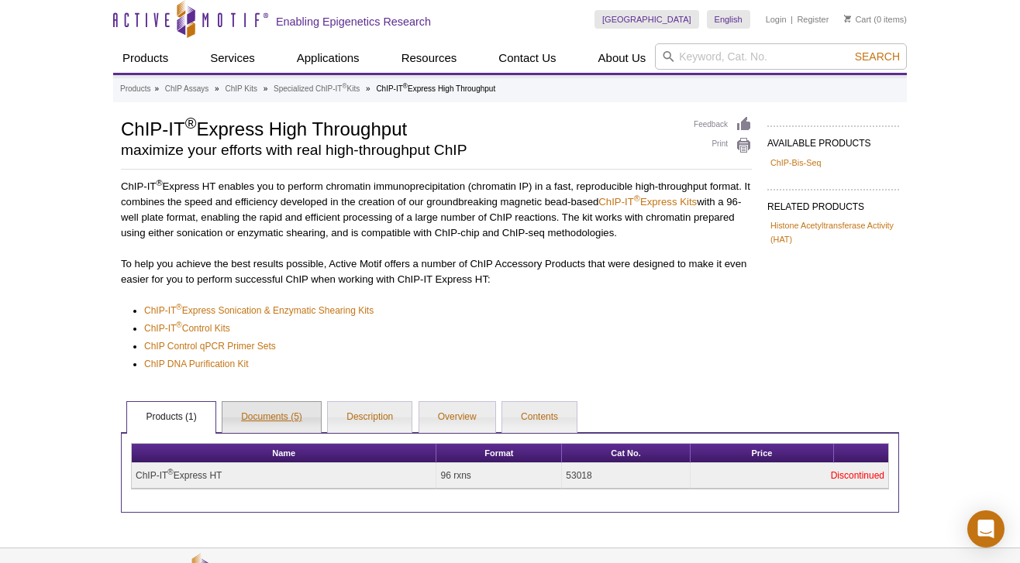
click at [260, 416] on link "Documents (5)" at bounding box center [271, 417] width 98 height 31
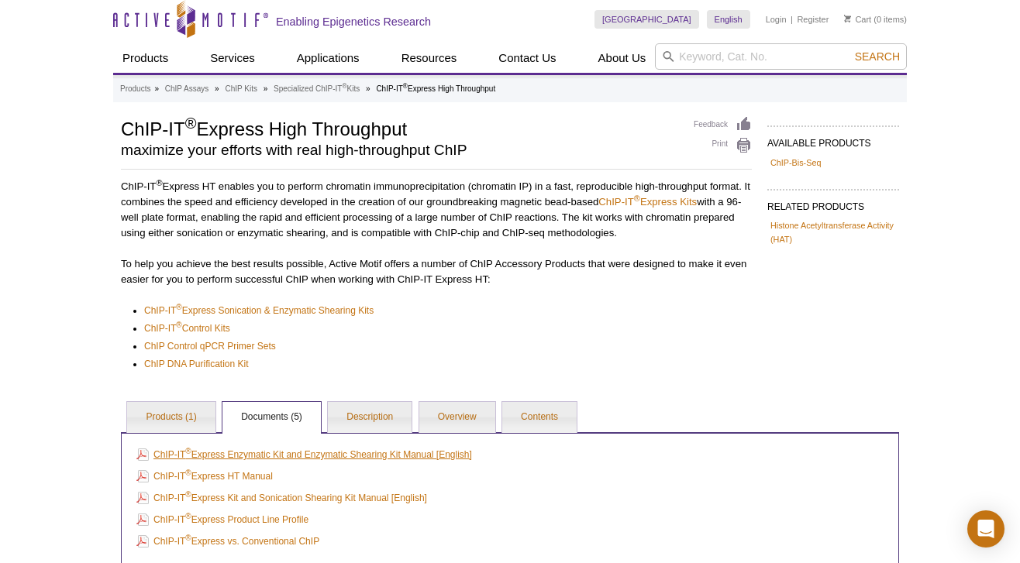
drag, startPoint x: 490, startPoint y: 455, endPoint x: 155, endPoint y: 455, distance: 334.8
click at [155, 455] on td "ChIP-IT ® Express Enzymatic Kit and Enzymatic Shearing Kit Manual [English]" at bounding box center [510, 455] width 755 height 20
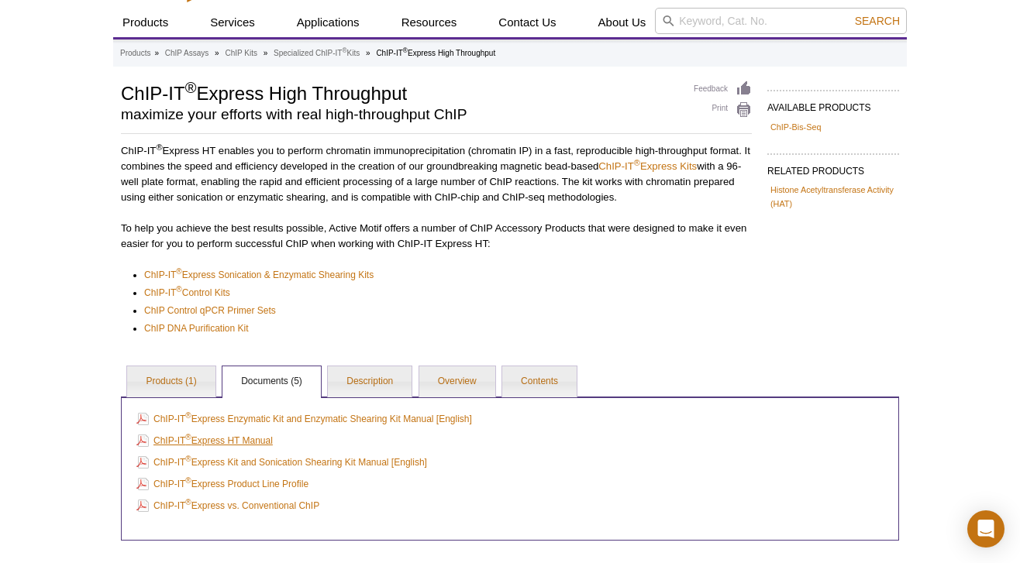
scroll to position [81, 0]
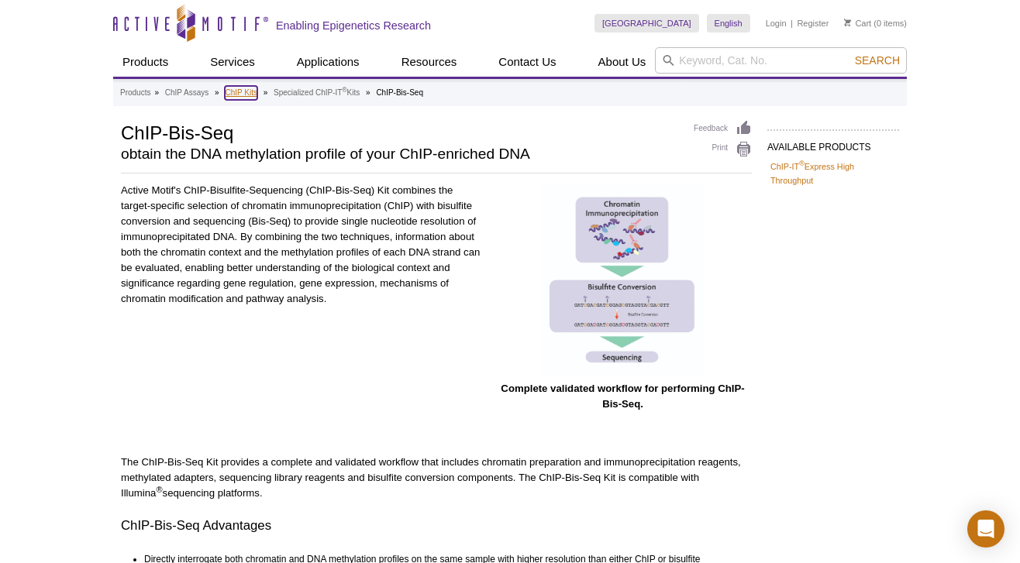
click at [243, 95] on link "ChIP Kits" at bounding box center [241, 93] width 33 height 14
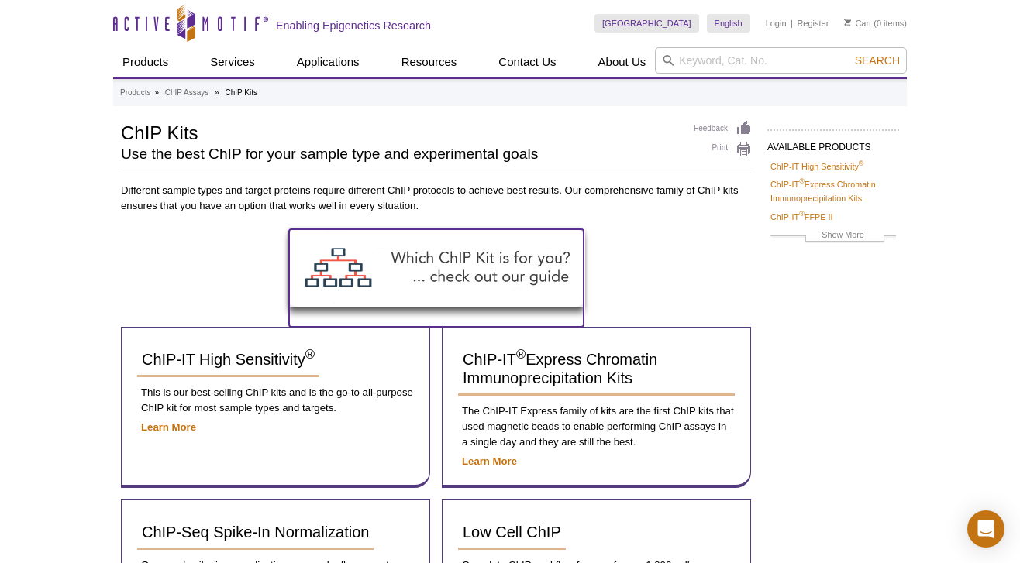
click at [394, 250] on img at bounding box center [436, 268] width 295 height 78
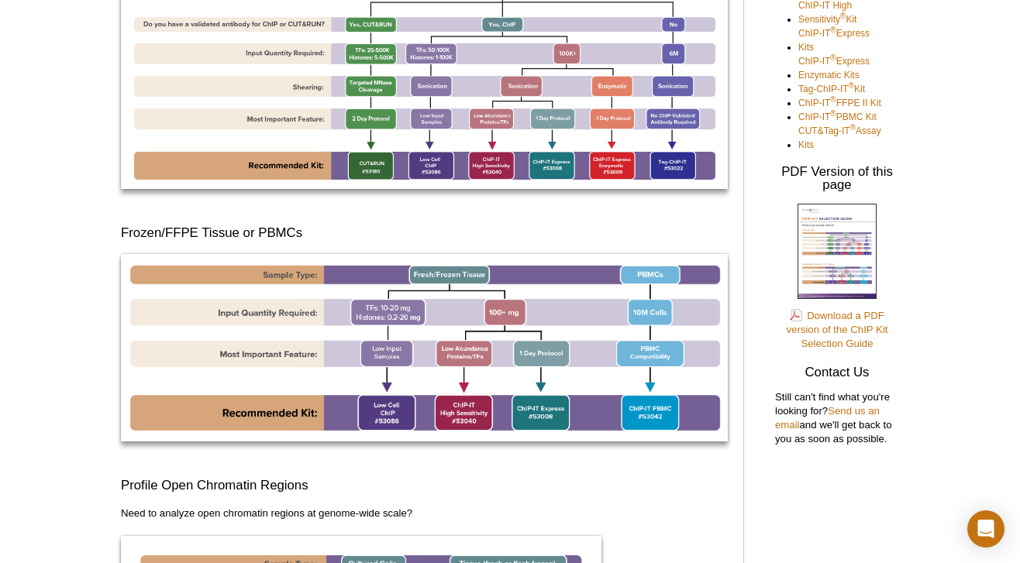
scroll to position [307, 0]
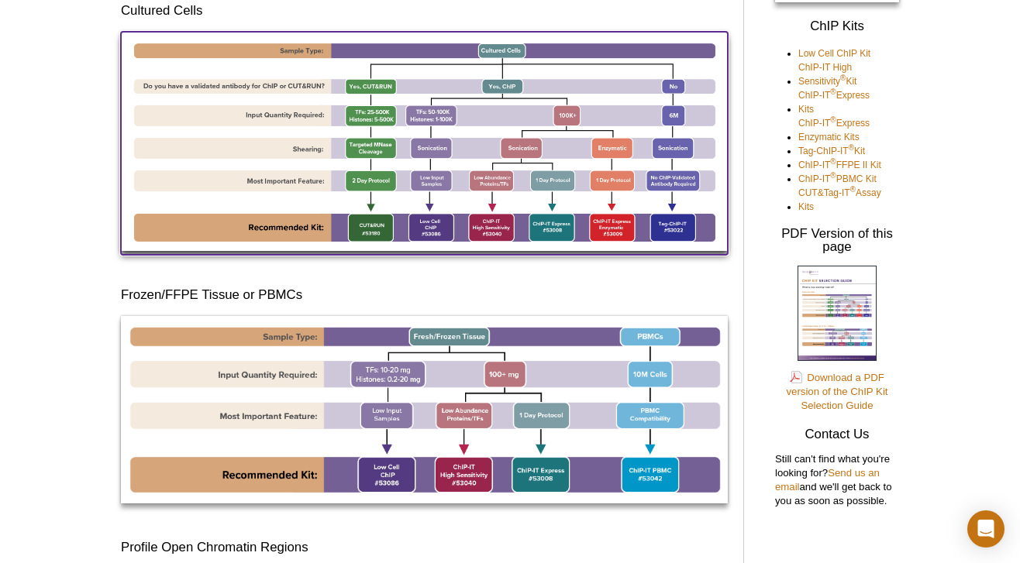
click at [595, 159] on img at bounding box center [424, 141] width 607 height 219
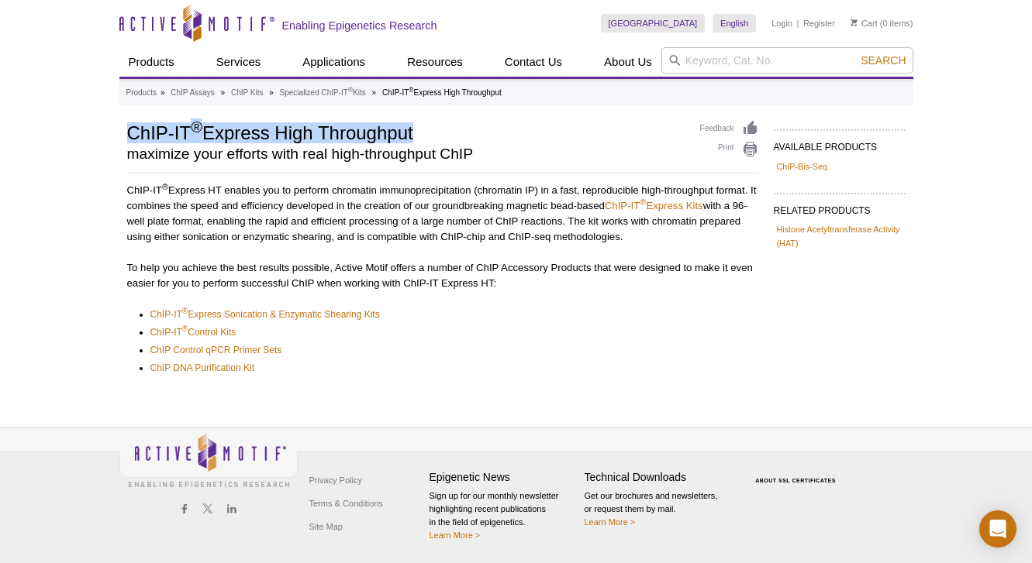
drag, startPoint x: 190, startPoint y: 132, endPoint x: 446, endPoint y: 122, distance: 256.7
click at [415, 127] on div "AVAILABLE PRODUCTS ChIP-Bis-Seq Available Products ChIP-Bis-Seq Available Produ…" at bounding box center [516, 255] width 794 height 270
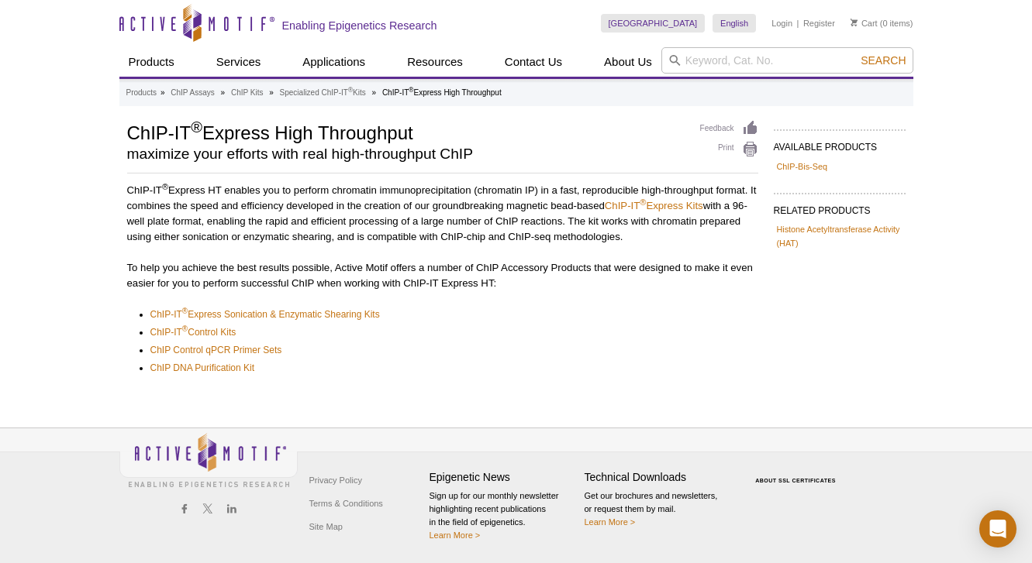
click at [427, 130] on h1 "ChIP-IT ® Express High Throughput" at bounding box center [405, 131] width 557 height 23
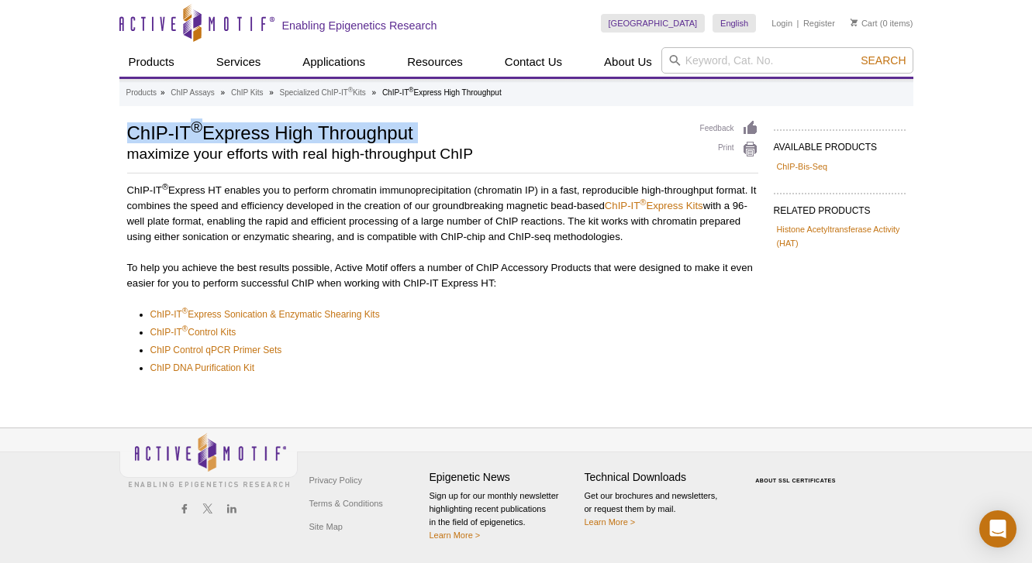
drag, startPoint x: 367, startPoint y: 131, endPoint x: 150, endPoint y: 139, distance: 217.9
click at [150, 138] on h1 "ChIP-IT ® Express High Throughput" at bounding box center [405, 131] width 557 height 23
copy div "ChIP-IT ® Express High Throughput"
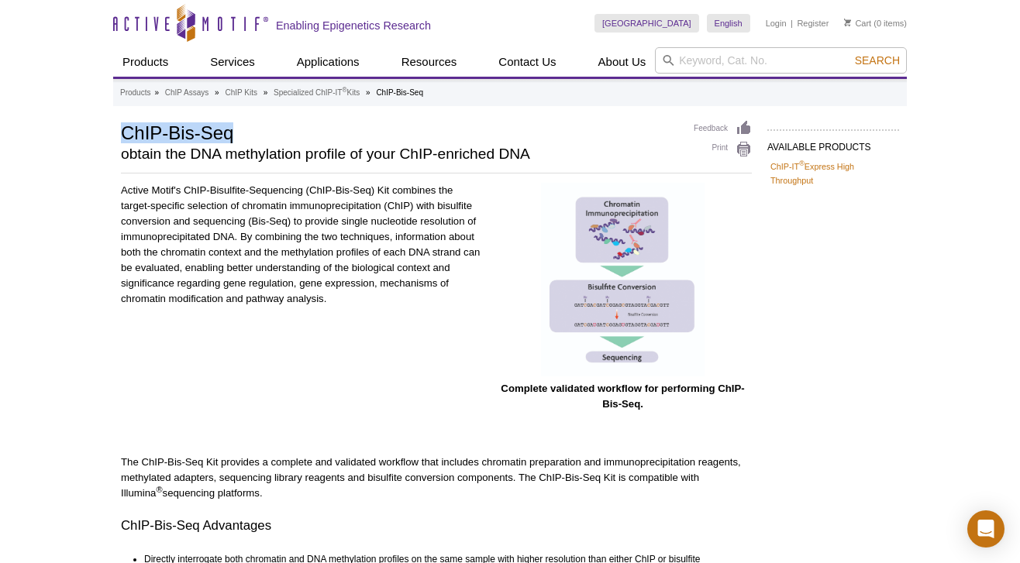
drag, startPoint x: 112, startPoint y: 138, endPoint x: 238, endPoint y: 140, distance: 126.3
click at [238, 140] on div "Active Motif Logo Enabling Epigenetics Research 0 Search Skip to content Active…" at bounding box center [510, 547] width 1020 height 1094
copy h1 "ChIP-Bis-Seq"
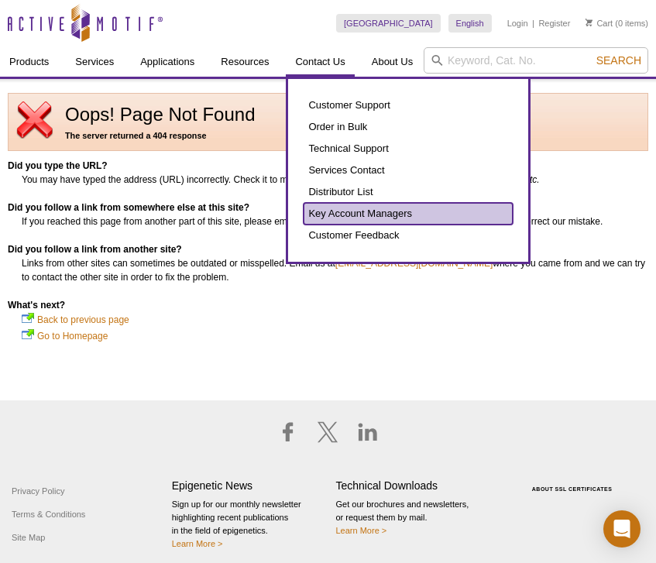
click at [350, 215] on link "Key Account Managers" at bounding box center [408, 214] width 209 height 22
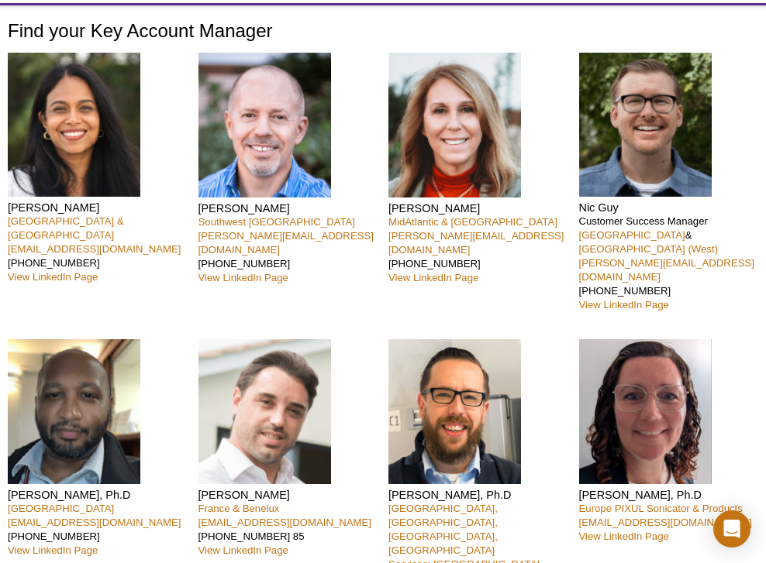
scroll to position [73, 0]
